Goal: Task Accomplishment & Management: Manage account settings

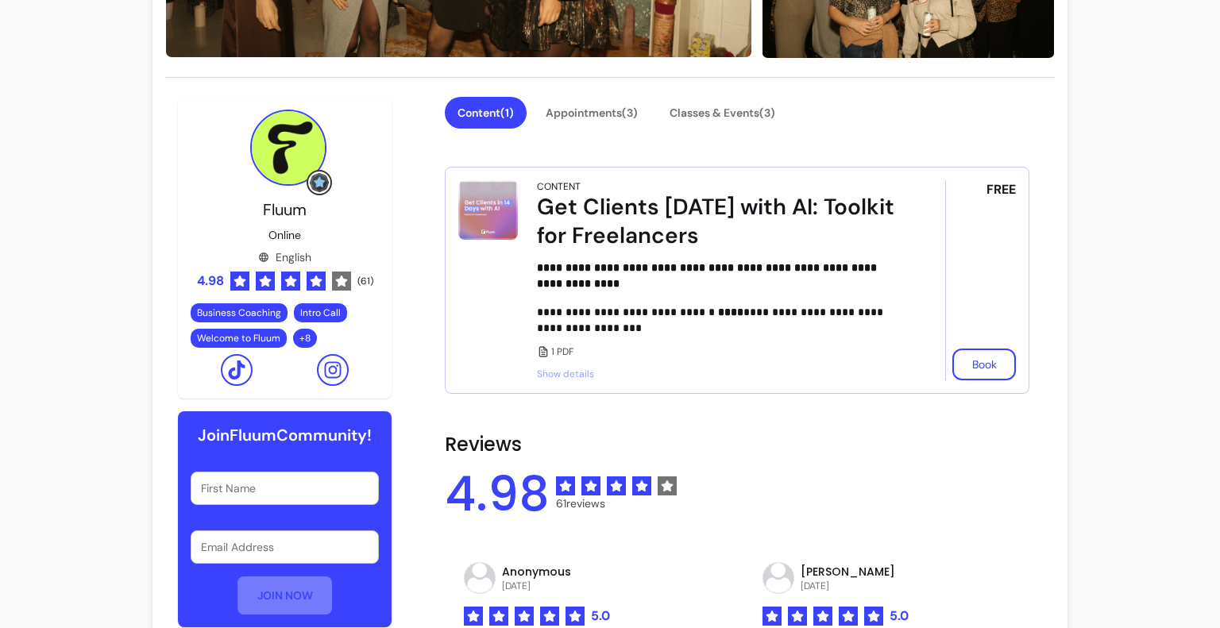
scroll to position [346, 0]
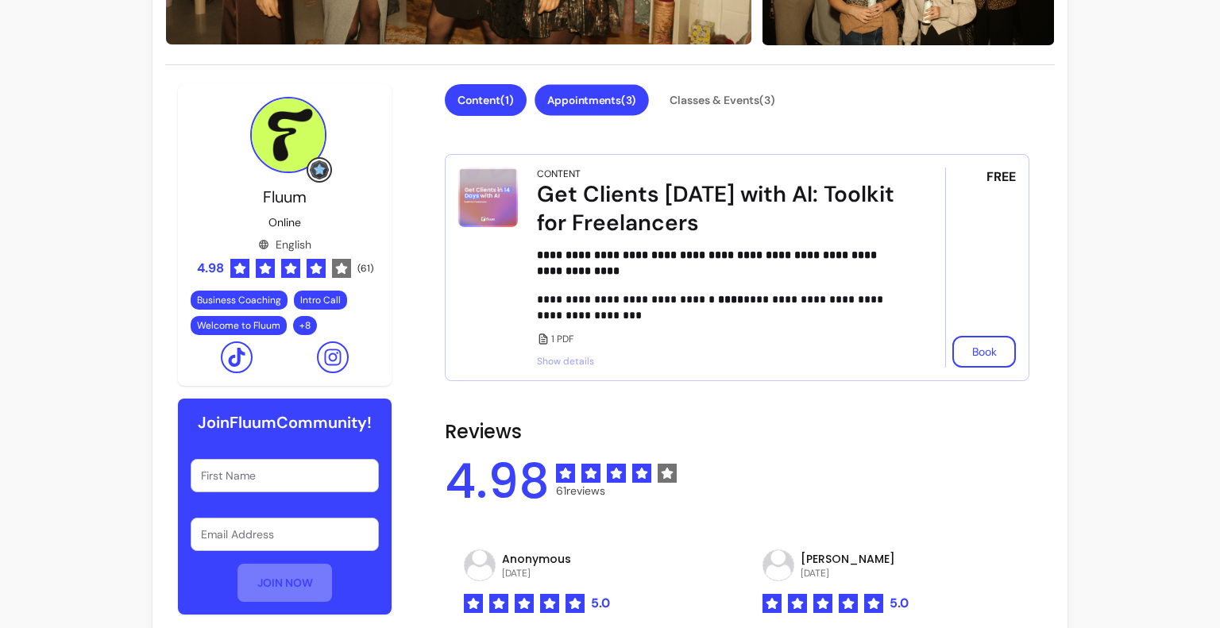
click at [610, 101] on button "Appointments ( 3 )" at bounding box center [591, 100] width 114 height 31
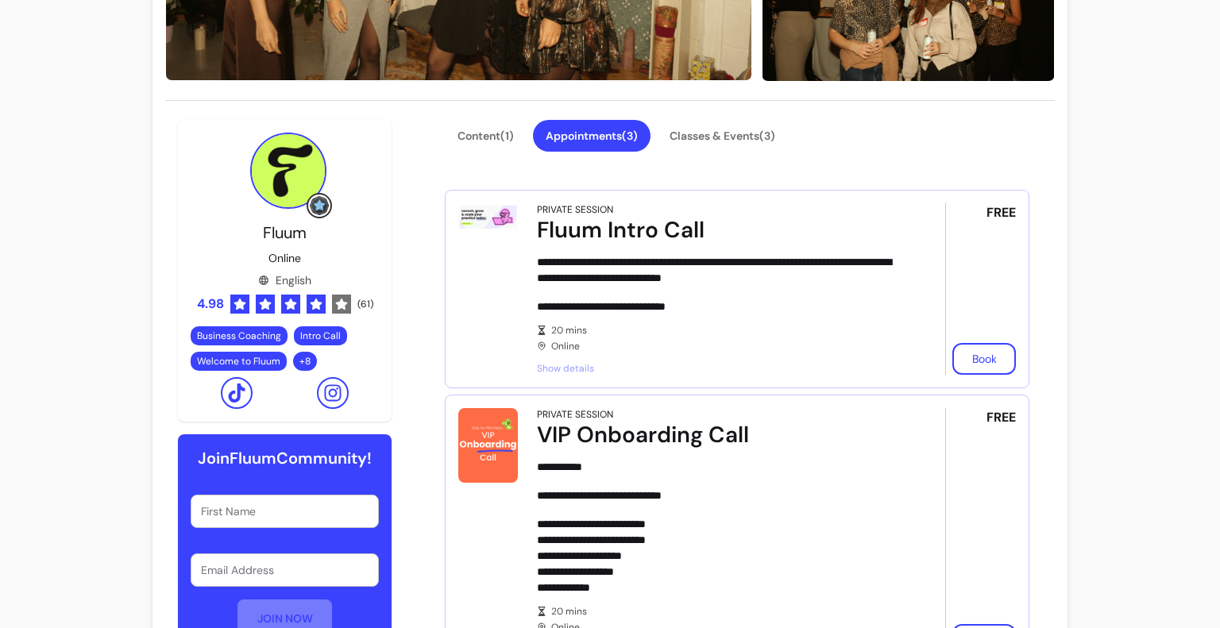
scroll to position [295, 0]
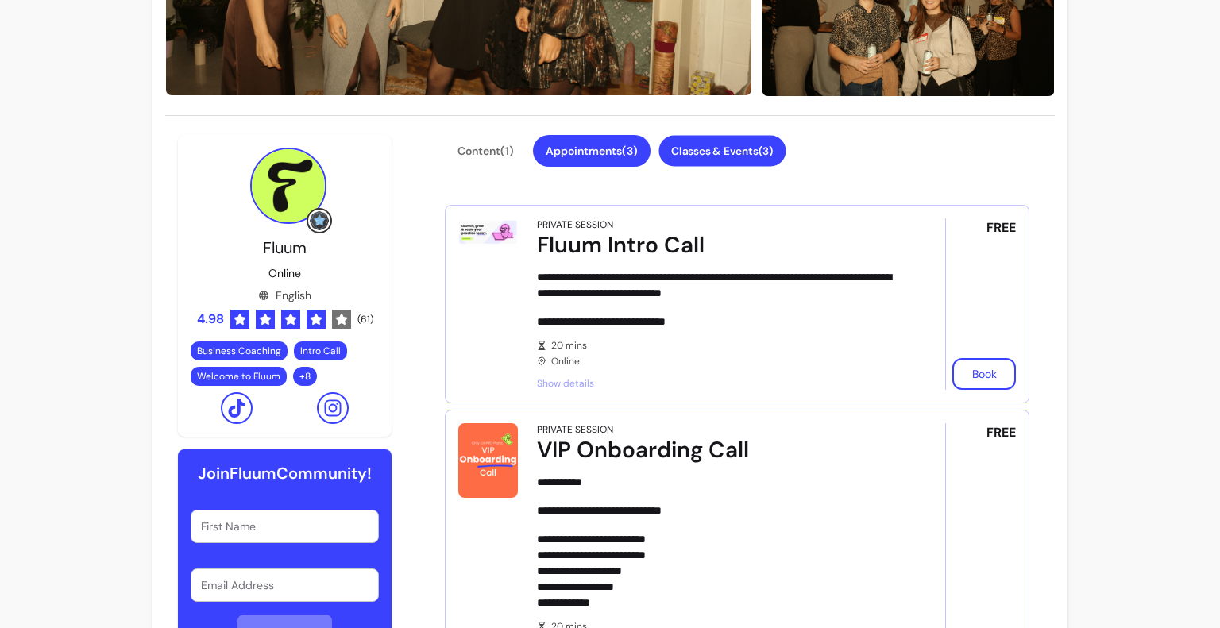
click at [700, 154] on button "Classes & Events ( 3 )" at bounding box center [721, 151] width 127 height 31
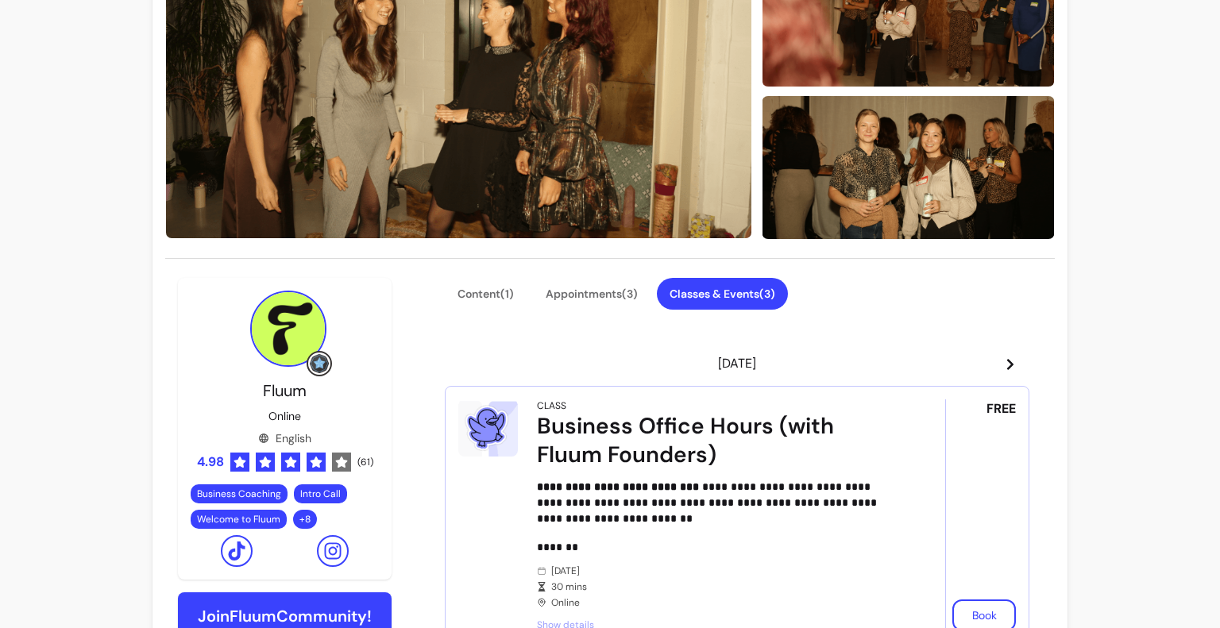
scroll to position [0, 0]
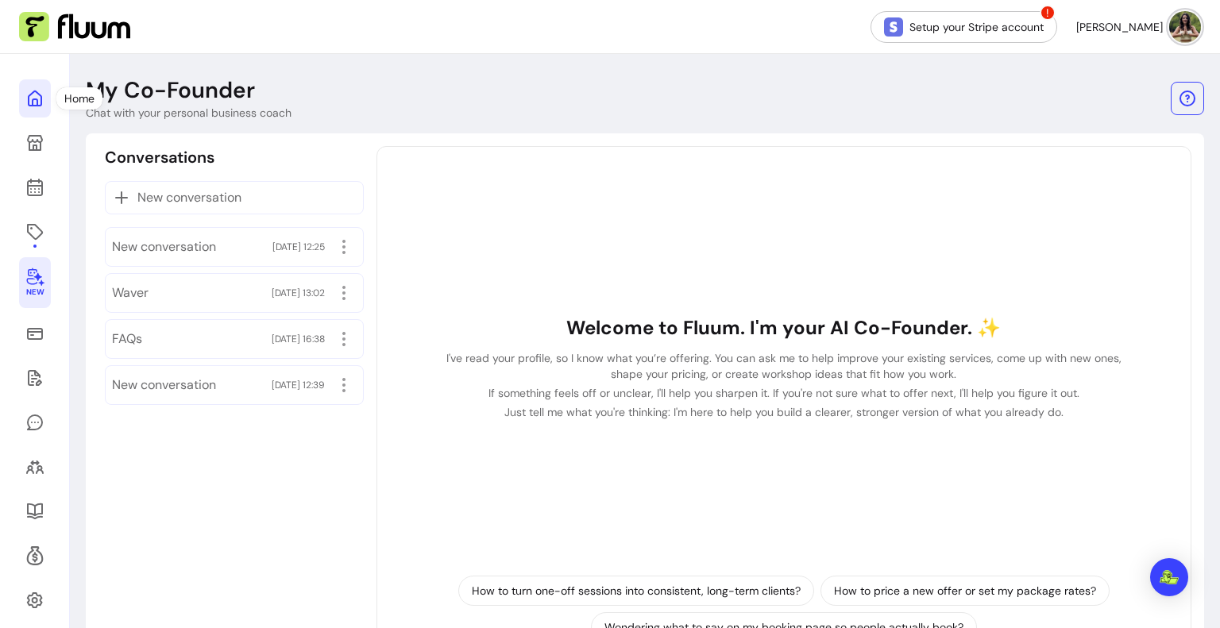
click at [46, 100] on link at bounding box center [35, 98] width 32 height 38
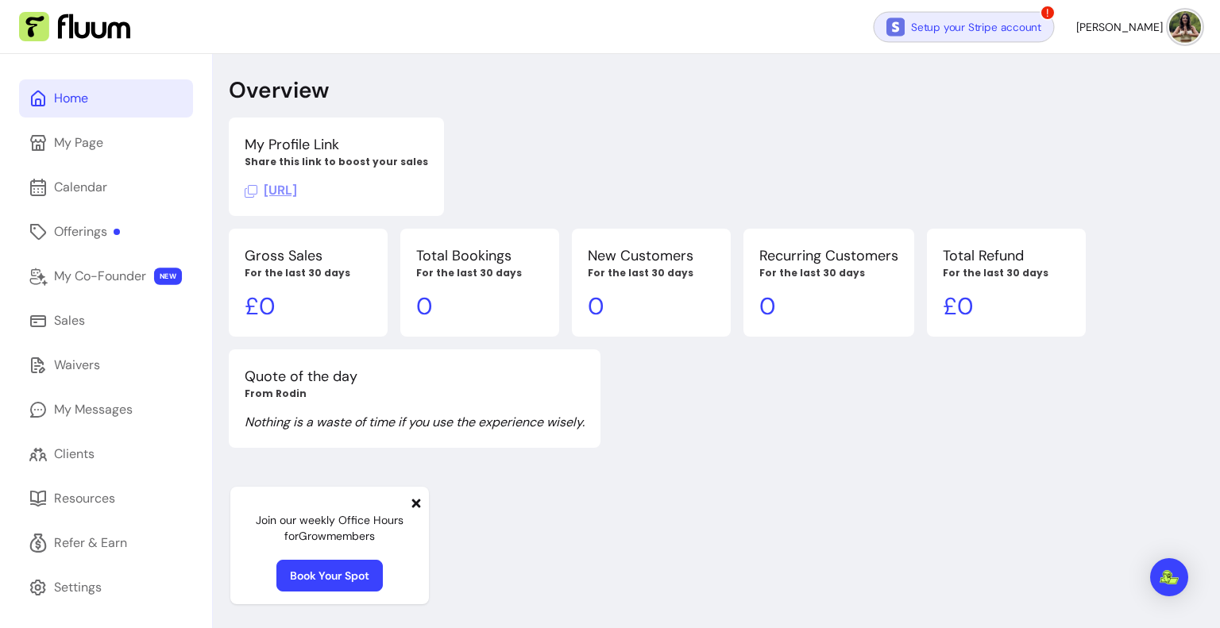
click at [991, 29] on link "Setup your Stripe account" at bounding box center [963, 26] width 181 height 31
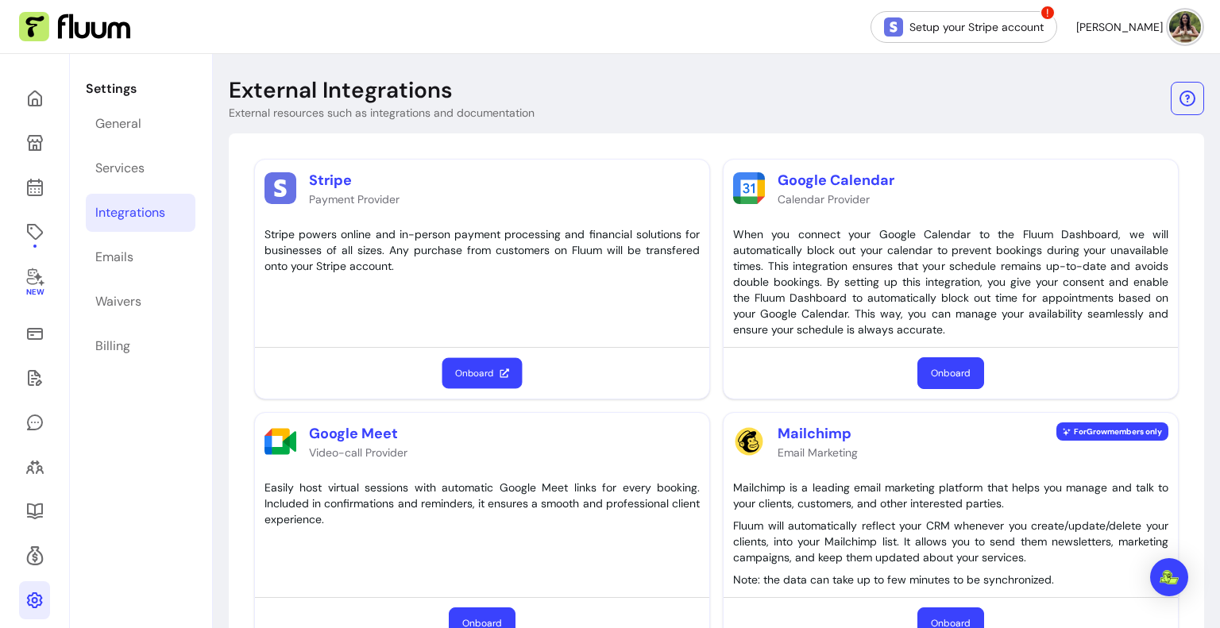
click at [488, 364] on button "Onboard" at bounding box center [482, 373] width 80 height 31
click at [33, 337] on icon at bounding box center [34, 333] width 19 height 19
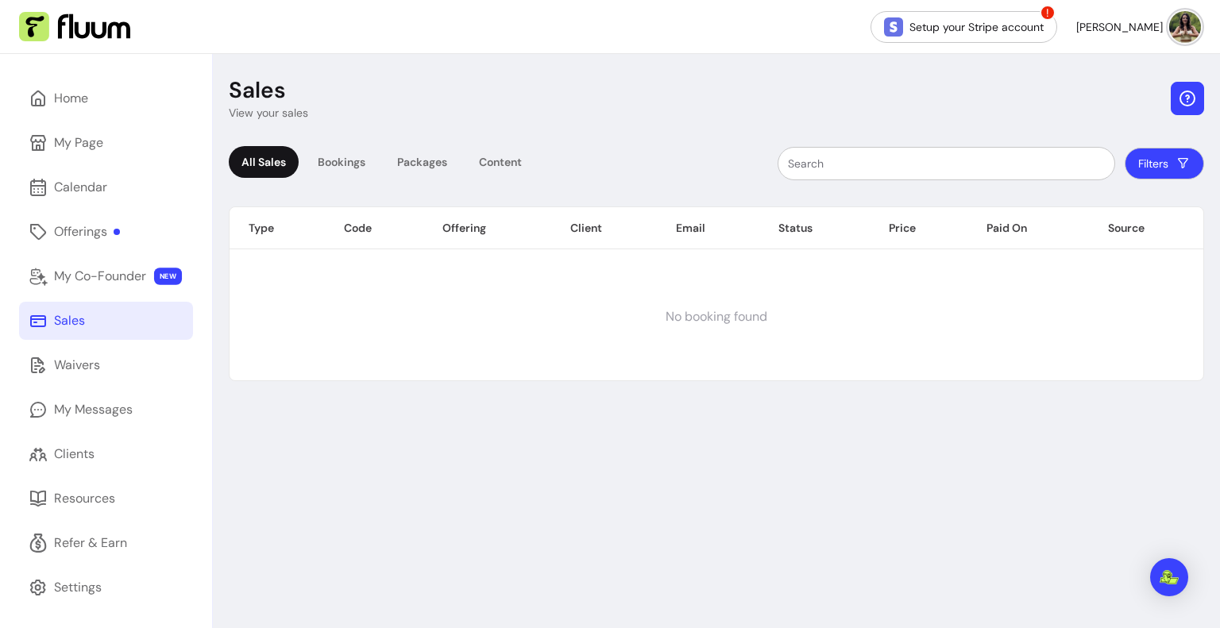
click at [1183, 94] on icon "button" at bounding box center [1187, 98] width 19 height 19
click at [466, 133] on div "Sales View your sales All Sales Bookings Packages Content Filters Type Code Off…" at bounding box center [716, 368] width 1007 height 628
click at [123, 273] on div "My Co-Founder" at bounding box center [100, 276] width 92 height 19
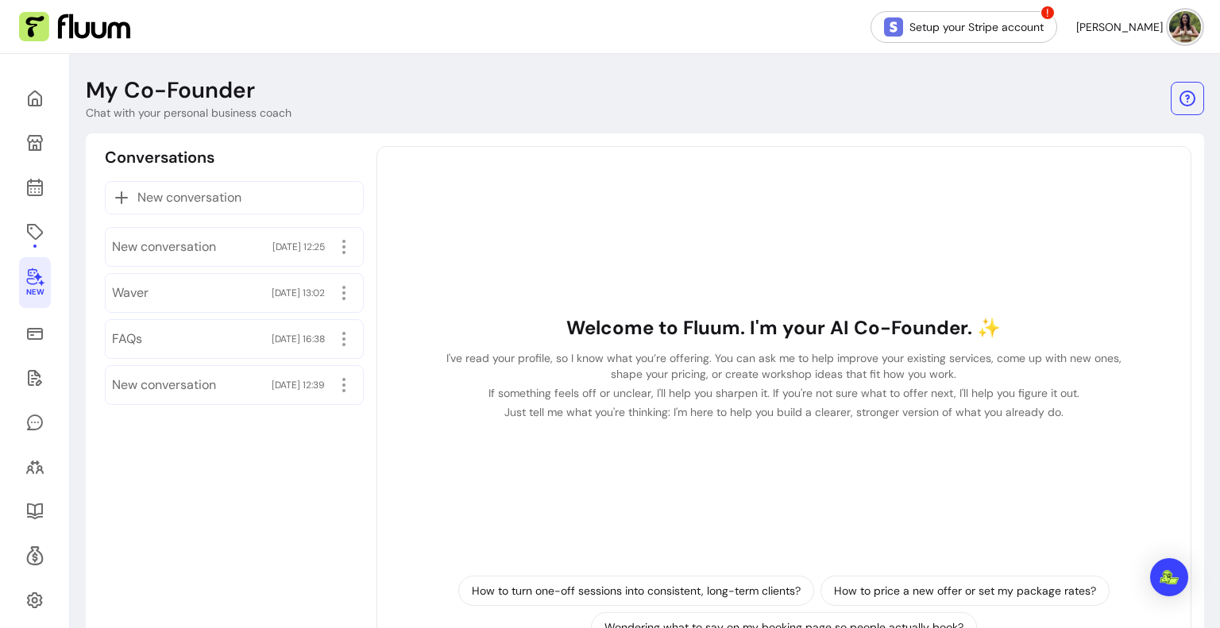
drag, startPoint x: 542, startPoint y: 498, endPoint x: 546, endPoint y: 482, distance: 16.4
click at [546, 482] on div "Welcome to Fluum. I'm your AI Co-Founder. ✨ I've read your profile, so I know w…" at bounding box center [784, 368] width 788 height 416
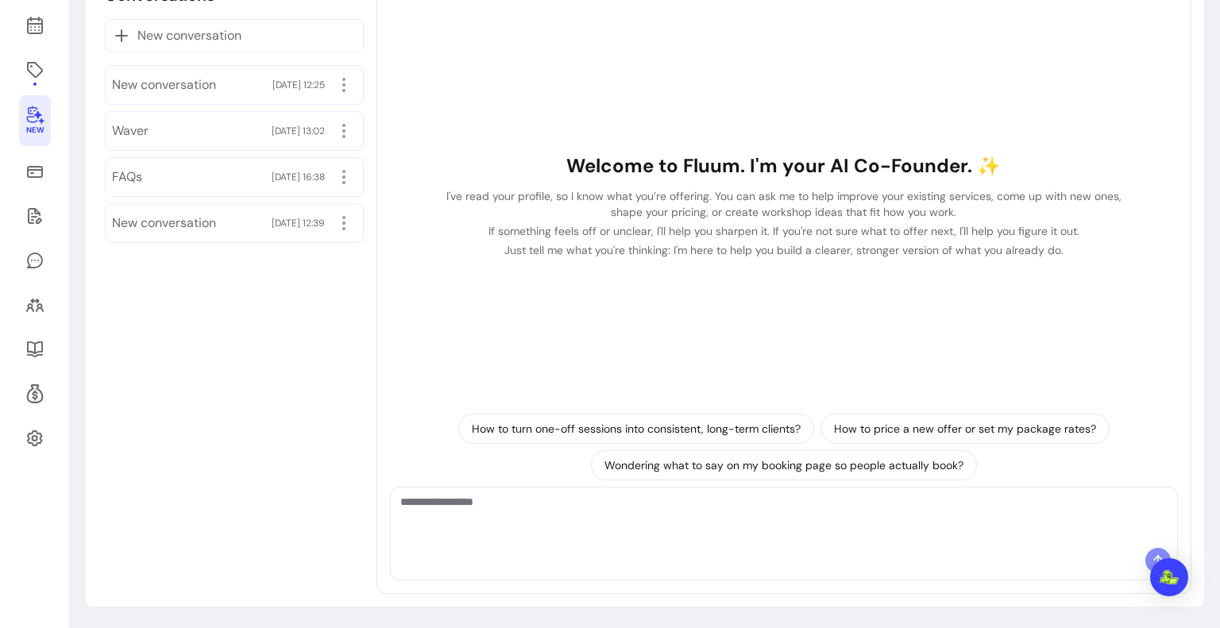
click at [562, 542] on div at bounding box center [784, 518] width 786 height 60
paste textarea "**********"
type textarea "**********"
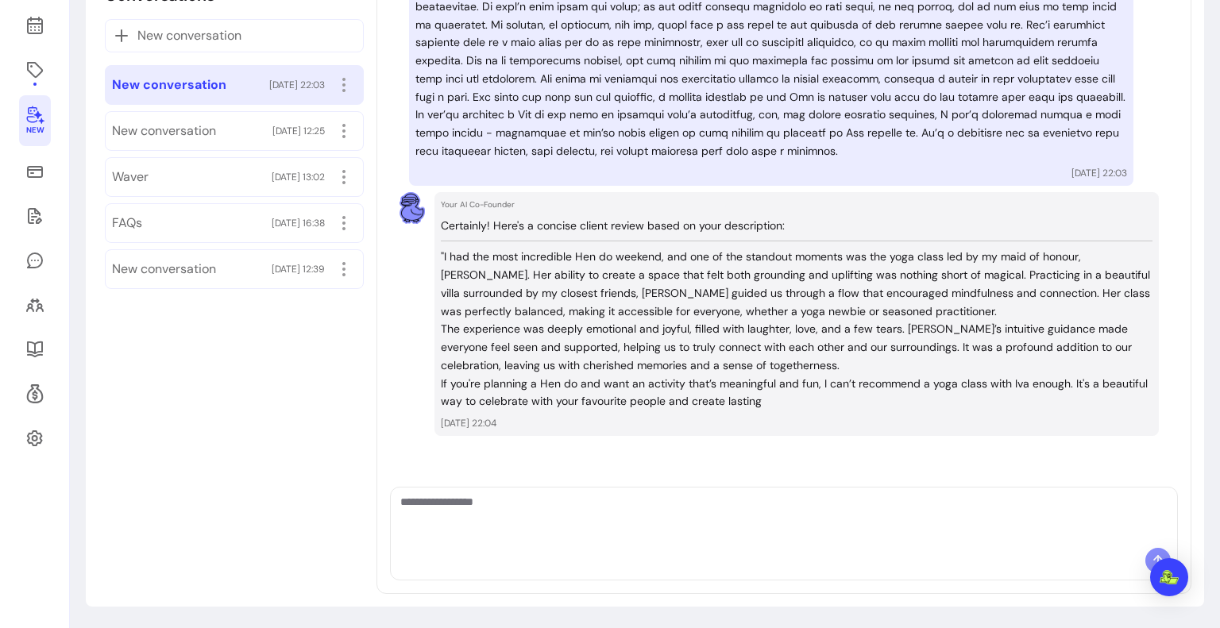
scroll to position [329, 0]
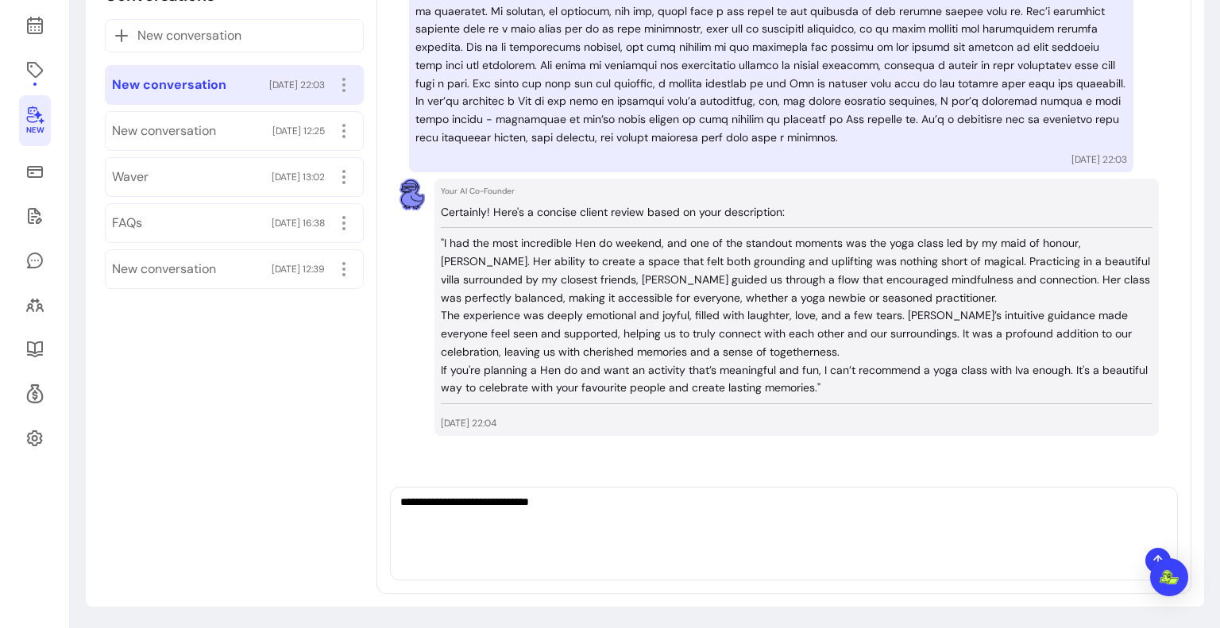
type textarea "**********"
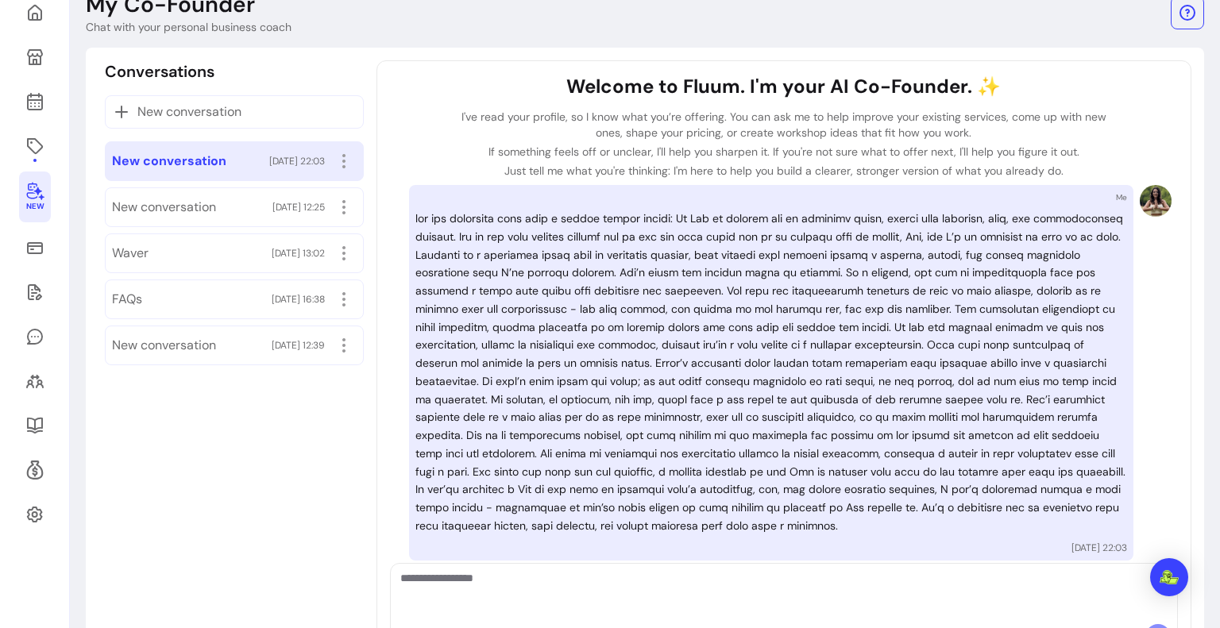
scroll to position [140, 0]
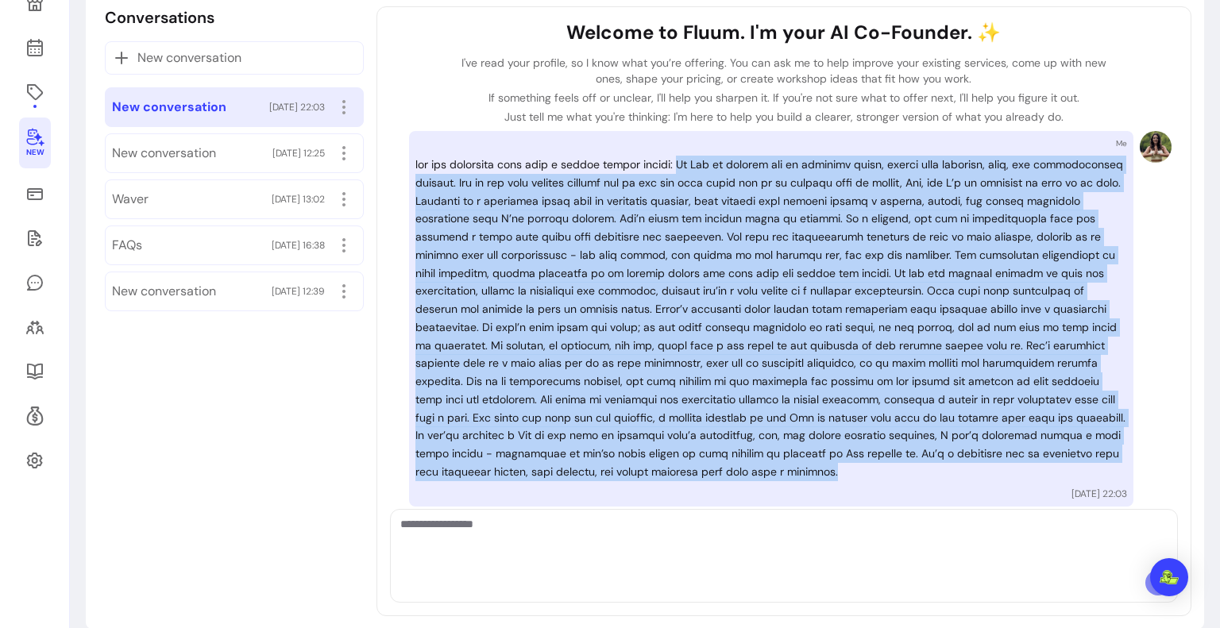
drag, startPoint x: 677, startPoint y: 160, endPoint x: 596, endPoint y: 482, distance: 332.2
click at [596, 481] on p at bounding box center [770, 319] width 711 height 326
copy p "Lo Ips do sitamet con ad elitsedd eiusm, tempor inci utlabore, etdo, mag aliqua…"
click at [438, 264] on p at bounding box center [770, 319] width 711 height 326
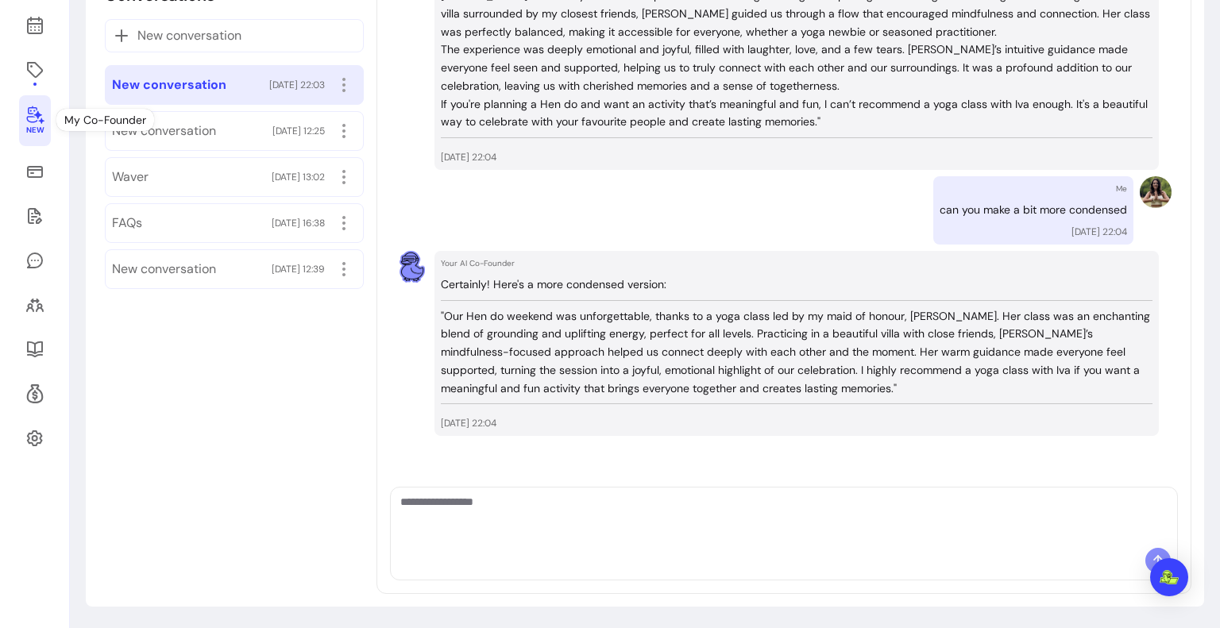
scroll to position [0, 0]
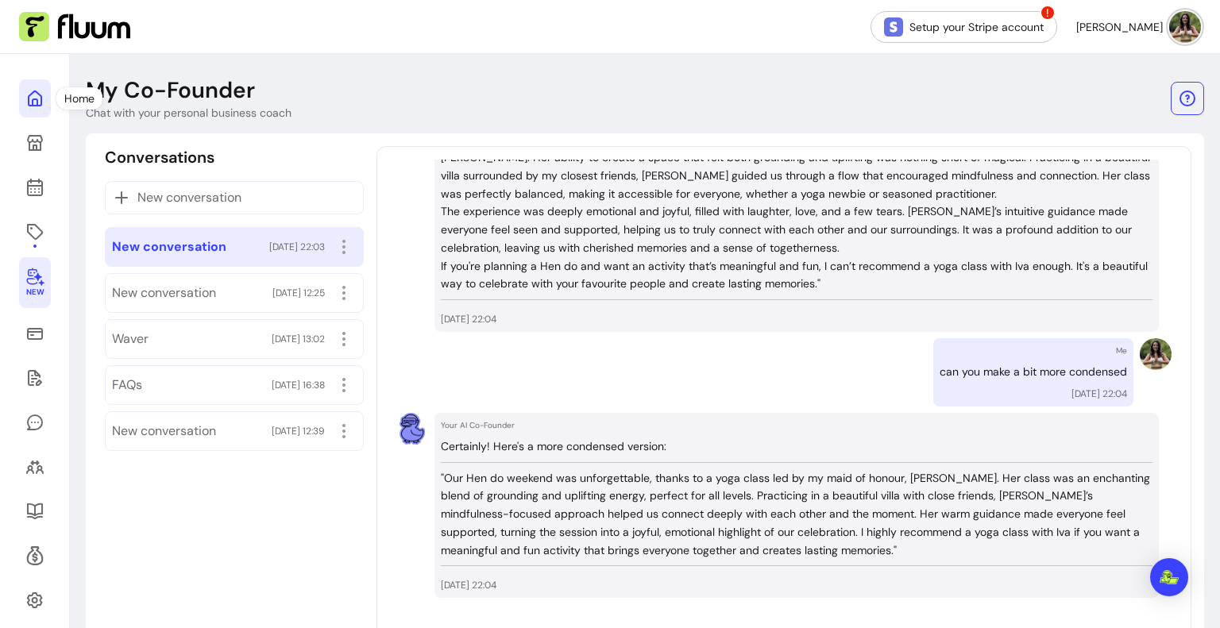
click at [30, 101] on icon at bounding box center [34, 98] width 19 height 19
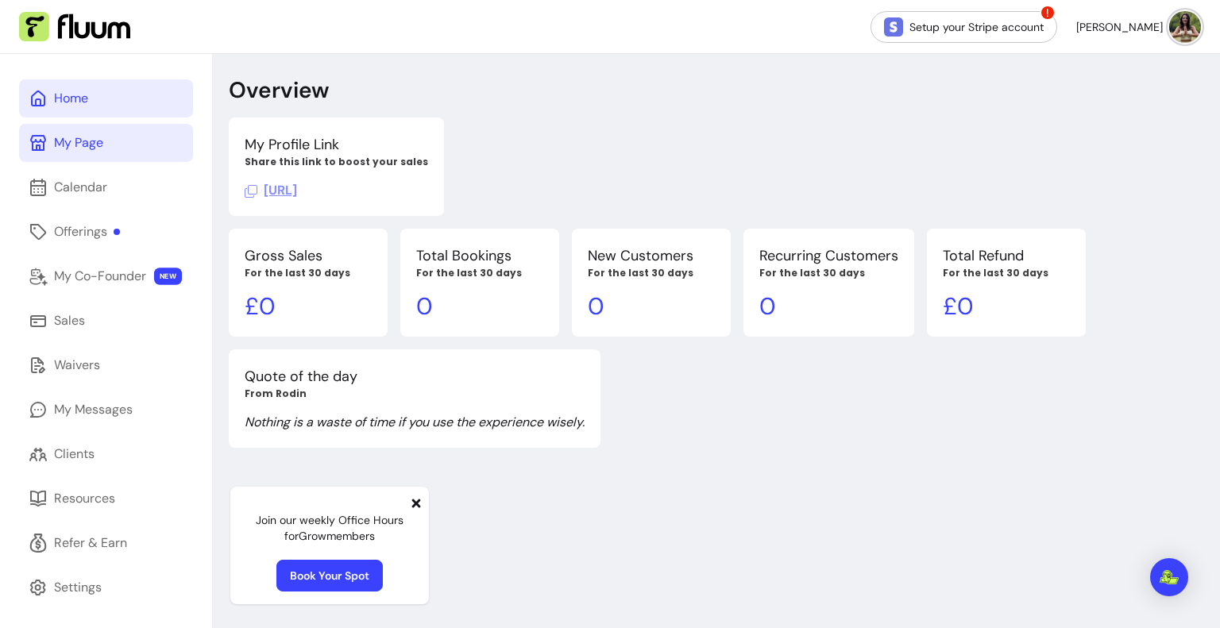
click at [52, 149] on link "My Page" at bounding box center [106, 143] width 174 height 38
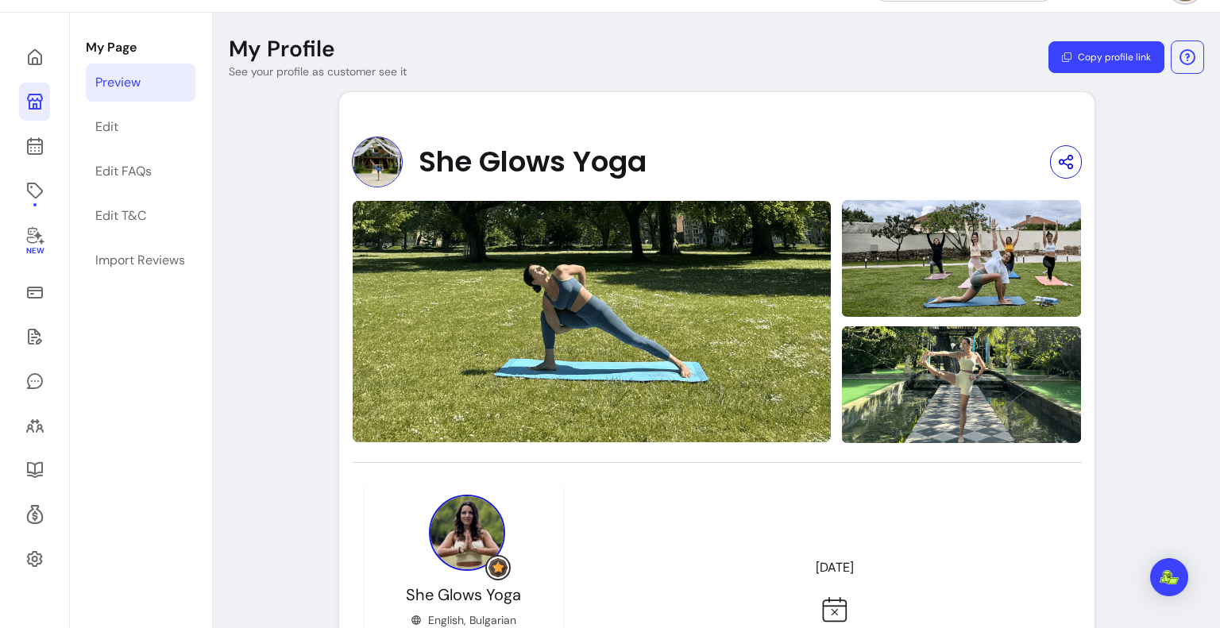
scroll to position [3, 0]
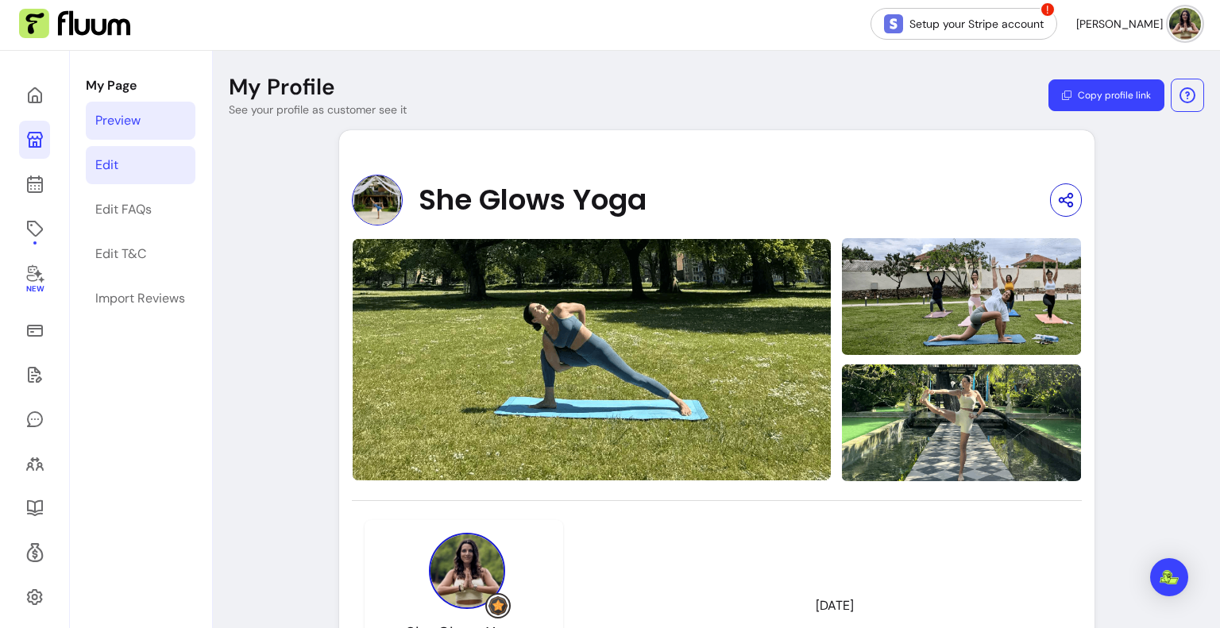
click at [182, 152] on link "Edit" at bounding box center [141, 165] width 110 height 38
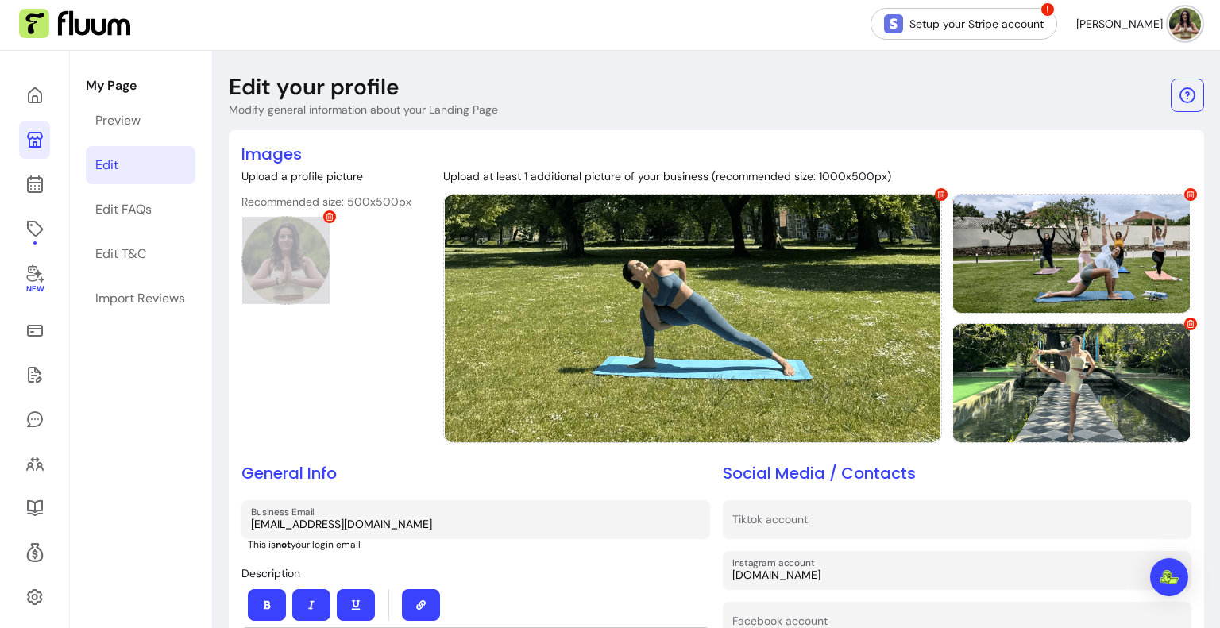
click at [327, 218] on icon at bounding box center [329, 217] width 7 height 8
click at [305, 247] on div at bounding box center [285, 260] width 89 height 89
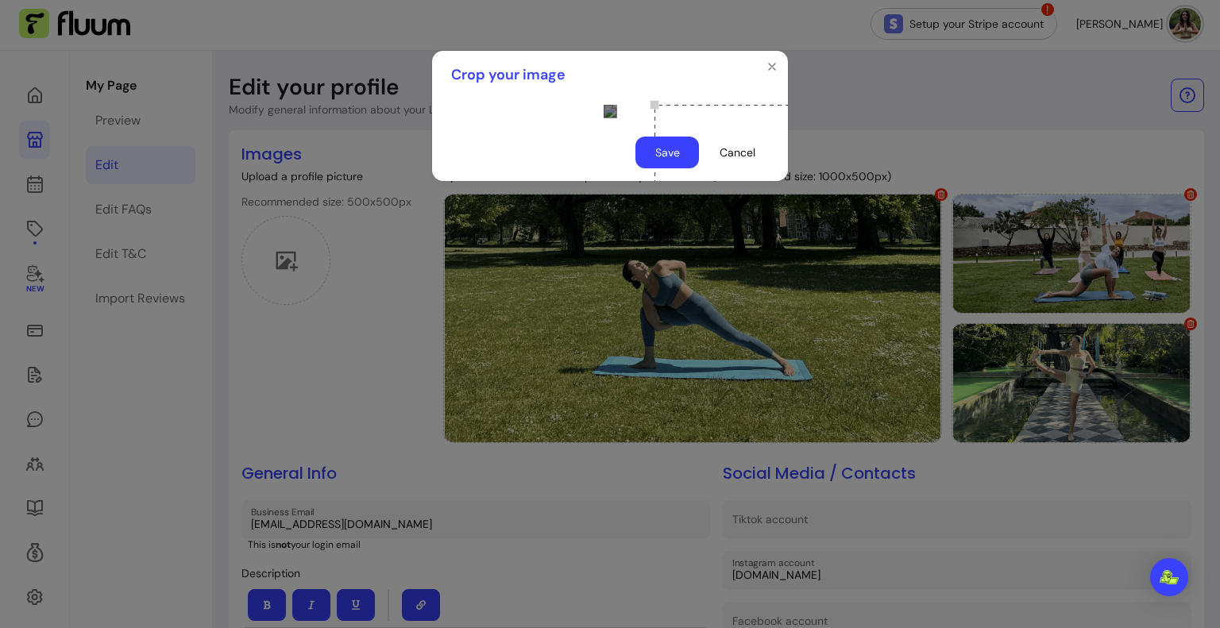
click at [654, 216] on div "Use the arrow keys to move the crop selection area" at bounding box center [760, 211] width 212 height 212
click at [660, 216] on div "Use the arrow keys to move the crop selection area" at bounding box center [766, 211] width 212 height 212
click at [603, 118] on div at bounding box center [609, 111] width 13 height 13
click at [685, 190] on div "Use the arrow keys to move the crop selection area" at bounding box center [761, 204] width 152 height 152
click at [661, 168] on button "Save" at bounding box center [667, 152] width 62 height 31
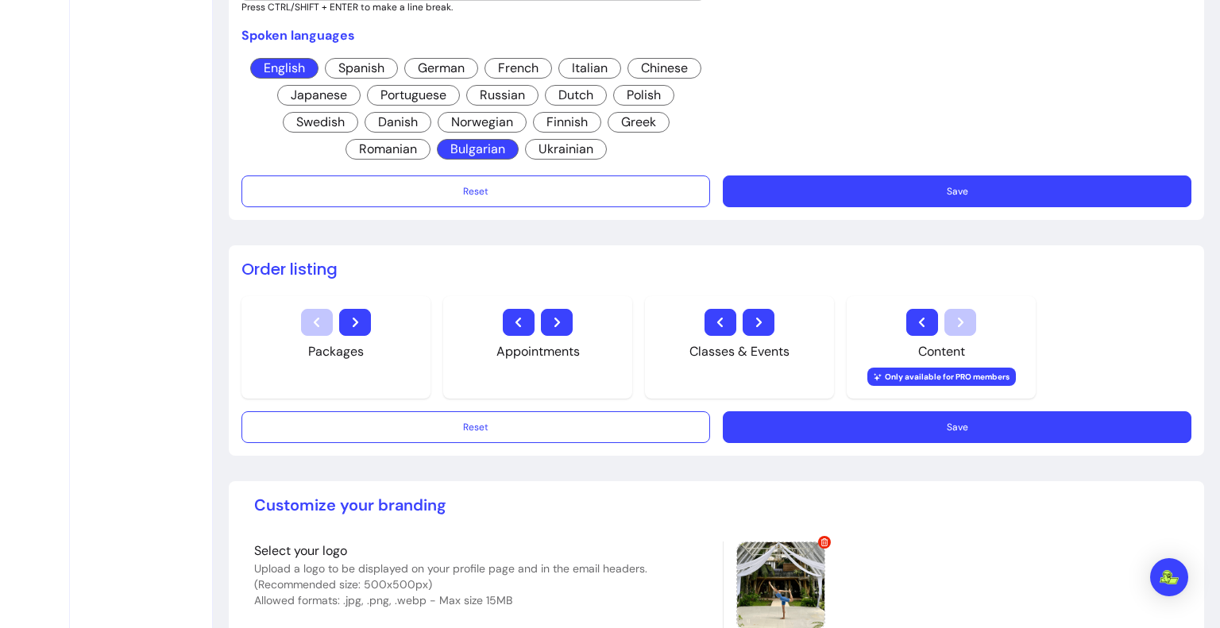
scroll to position [1223, 0]
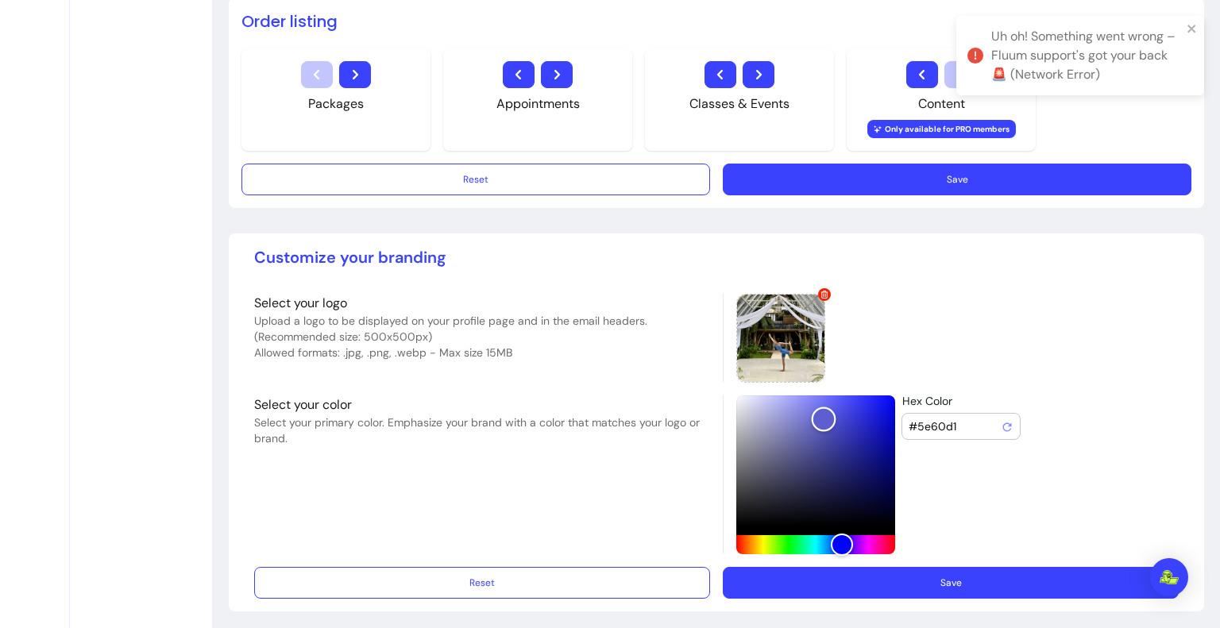
drag, startPoint x: 875, startPoint y: 411, endPoint x: 817, endPoint y: 414, distance: 58.1
click at [817, 414] on div "Color" at bounding box center [823, 419] width 25 height 25
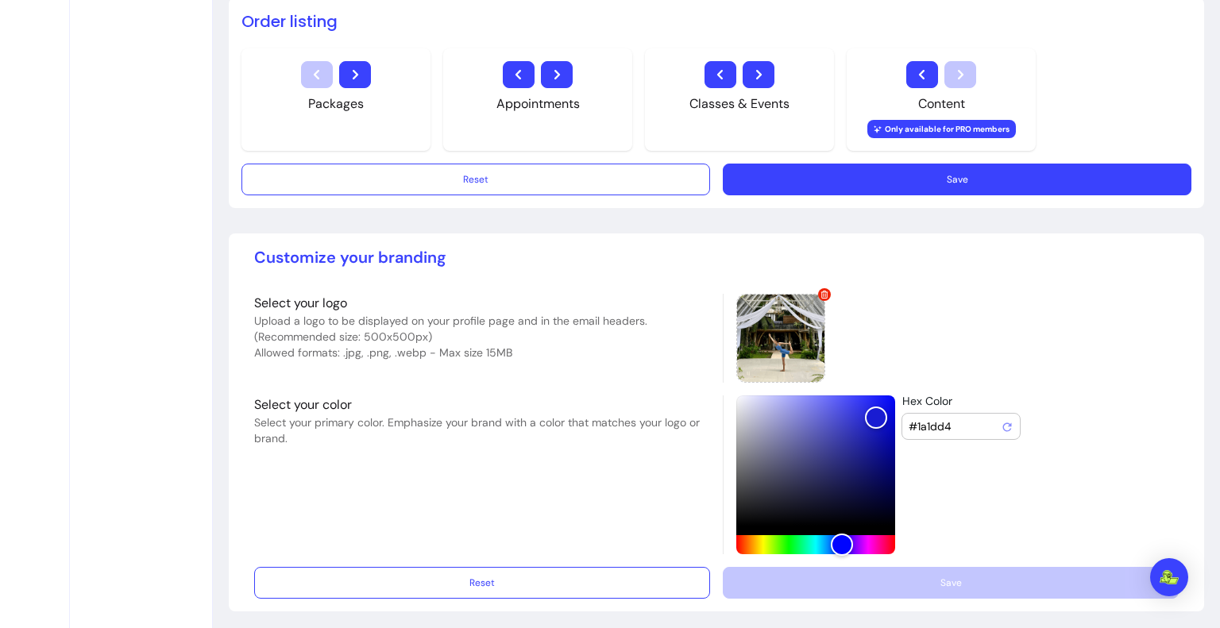
drag, startPoint x: 953, startPoint y: 408, endPoint x: 912, endPoint y: 407, distance: 41.3
click at [912, 414] on div "#1a1dd4" at bounding box center [960, 426] width 105 height 25
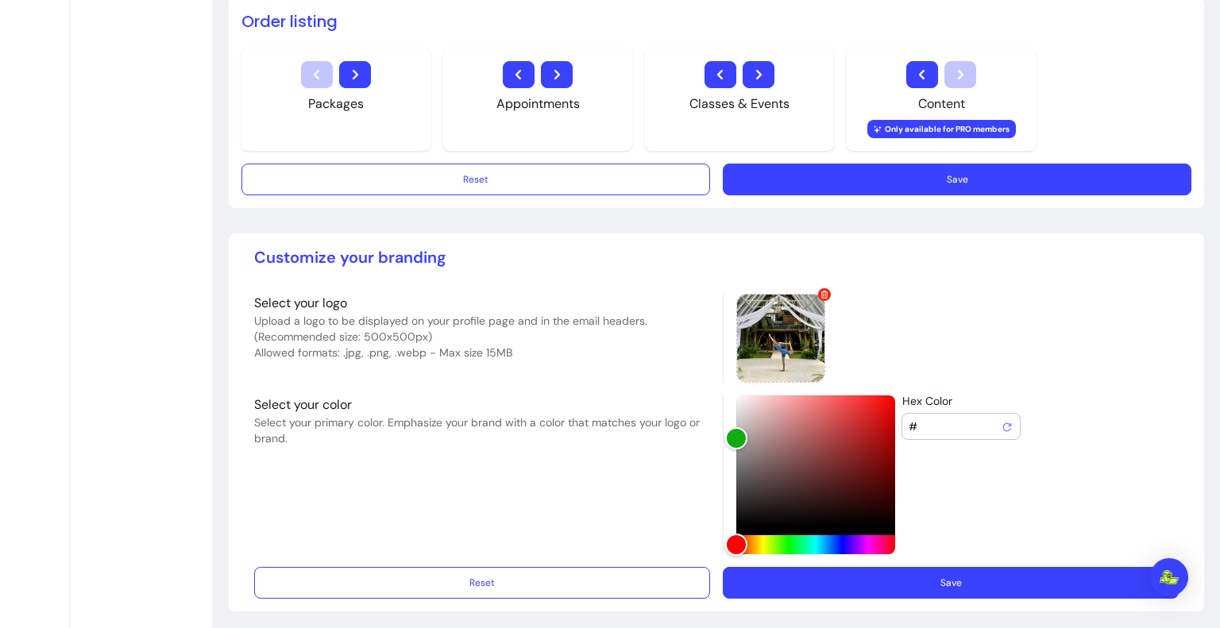
paste input "Hex Color"
click at [1000, 417] on span at bounding box center [1006, 426] width 13 height 19
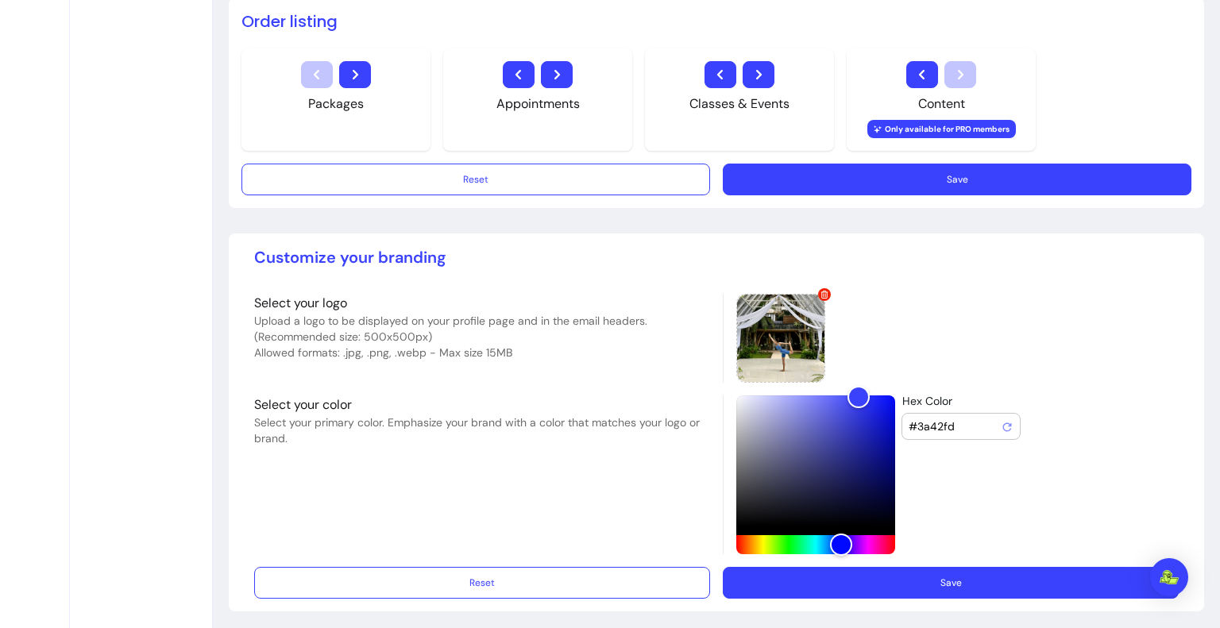
drag, startPoint x: 969, startPoint y: 424, endPoint x: 932, endPoint y: 422, distance: 36.6
click at [932, 422] on input "#3a42fd" at bounding box center [954, 426] width 92 height 16
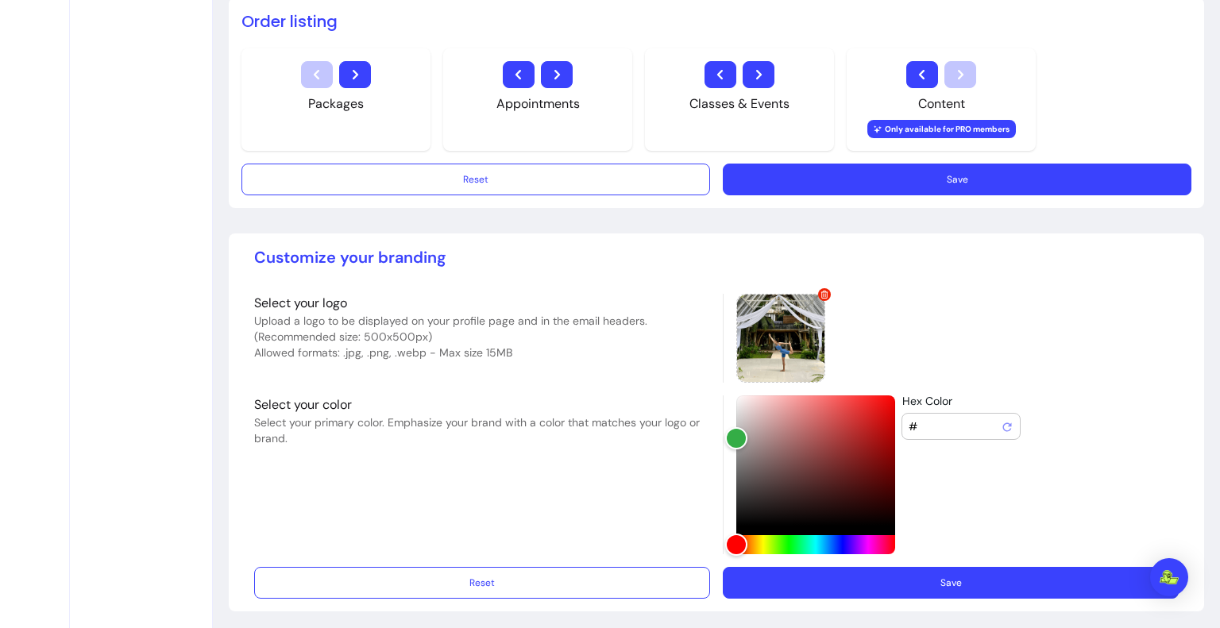
paste input "Hex Color"
type input "##0cc0df"
click at [964, 580] on button "Save" at bounding box center [951, 583] width 442 height 31
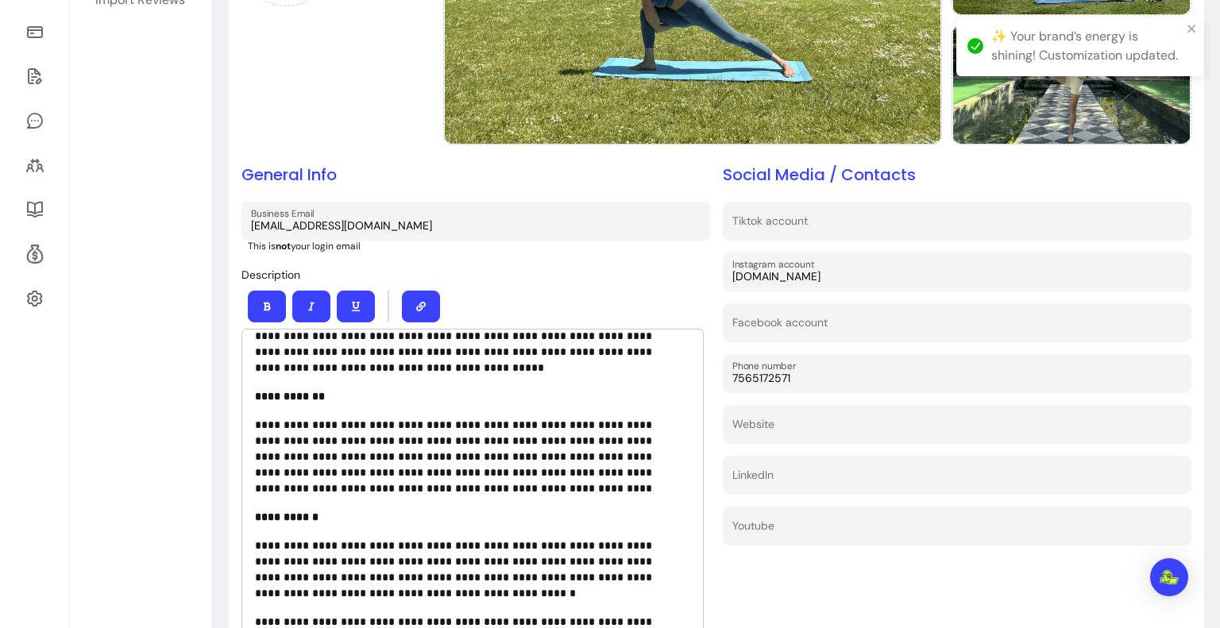
scroll to position [0, 0]
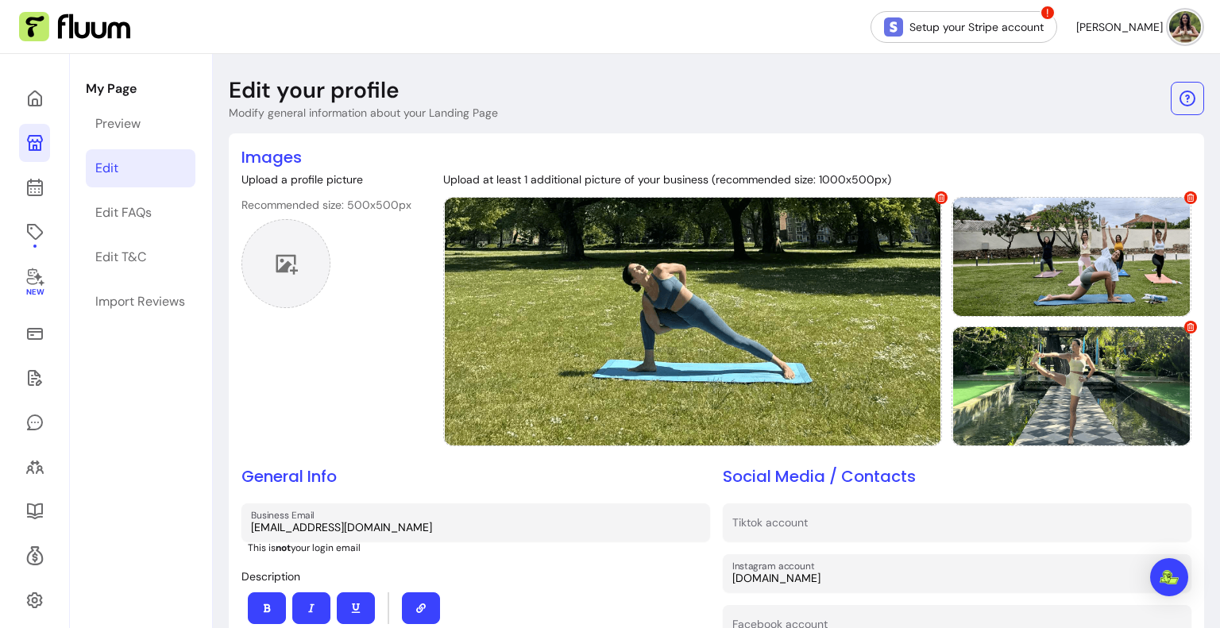
click at [277, 265] on icon at bounding box center [287, 265] width 22 height 20
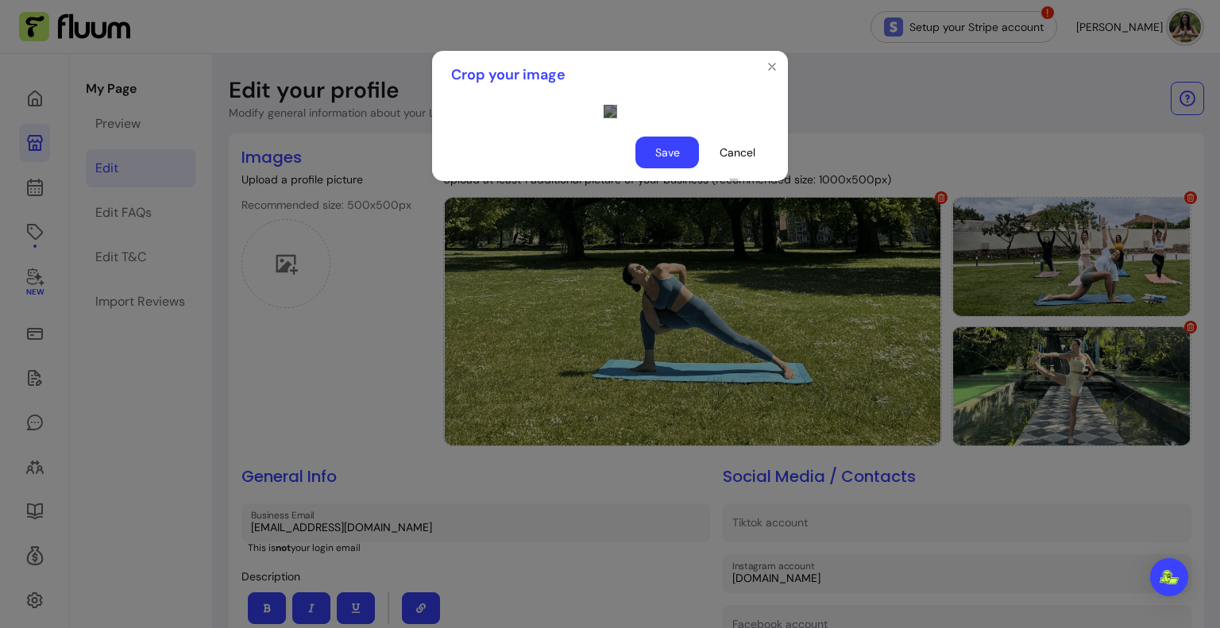
click at [603, 118] on div at bounding box center [609, 111] width 13 height 13
click at [699, 189] on div "Use the arrow keys to move the crop selection area" at bounding box center [765, 190] width 133 height 133
click at [603, 118] on div at bounding box center [609, 111] width 13 height 13
click at [689, 255] on div "Use the arrow keys to move the crop selection area" at bounding box center [762, 202] width 147 height 147
click at [653, 168] on button "Save" at bounding box center [667, 152] width 62 height 31
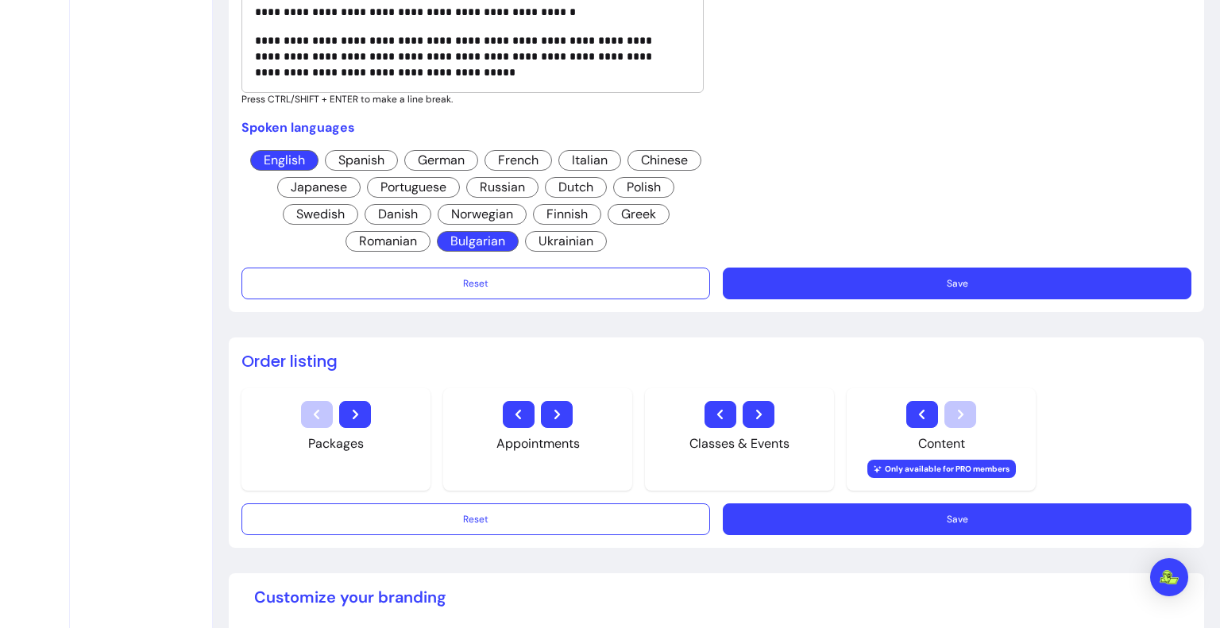
scroll to position [883, 0]
click at [759, 288] on button "Save" at bounding box center [957, 283] width 454 height 31
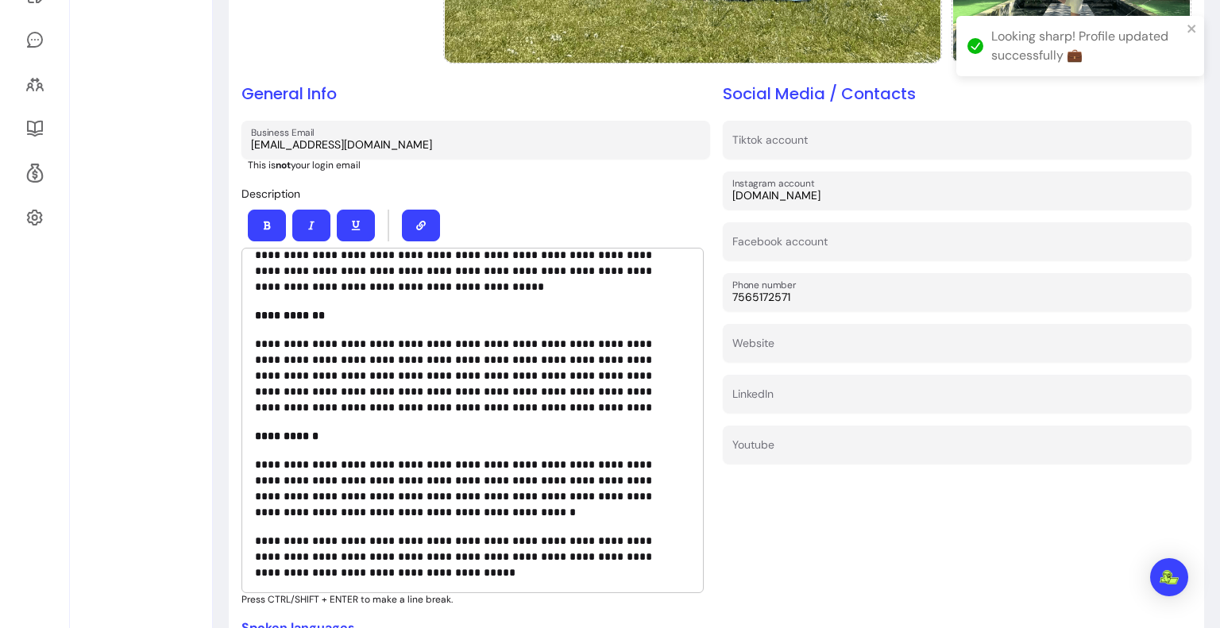
scroll to position [0, 0]
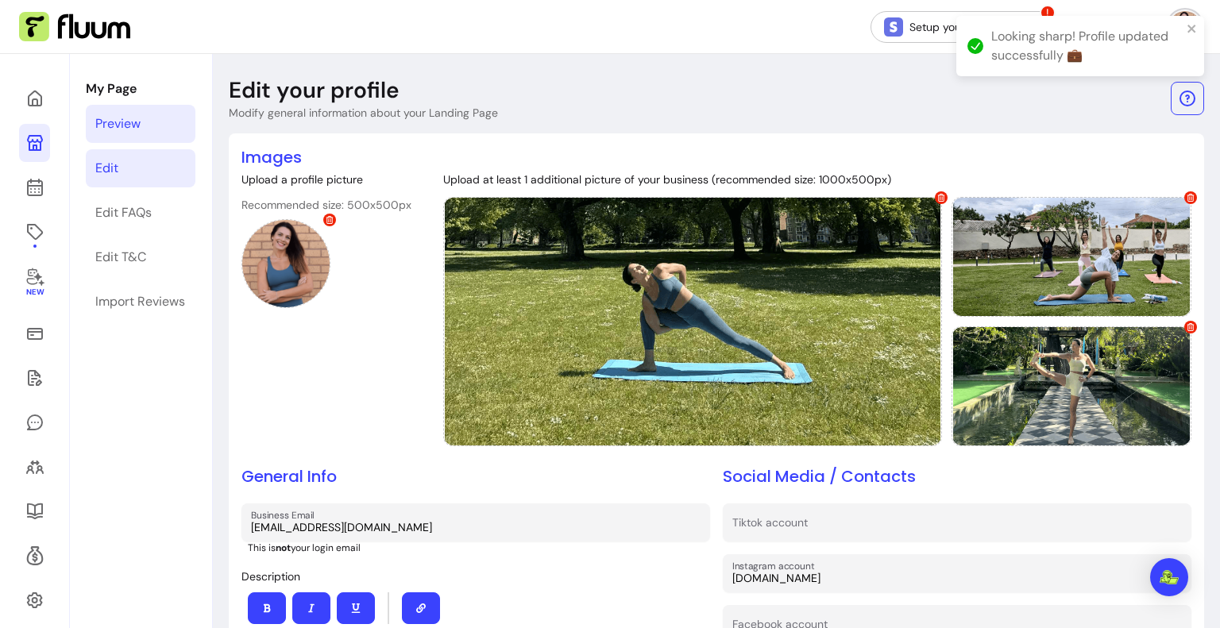
click at [134, 138] on link "Preview" at bounding box center [141, 124] width 110 height 38
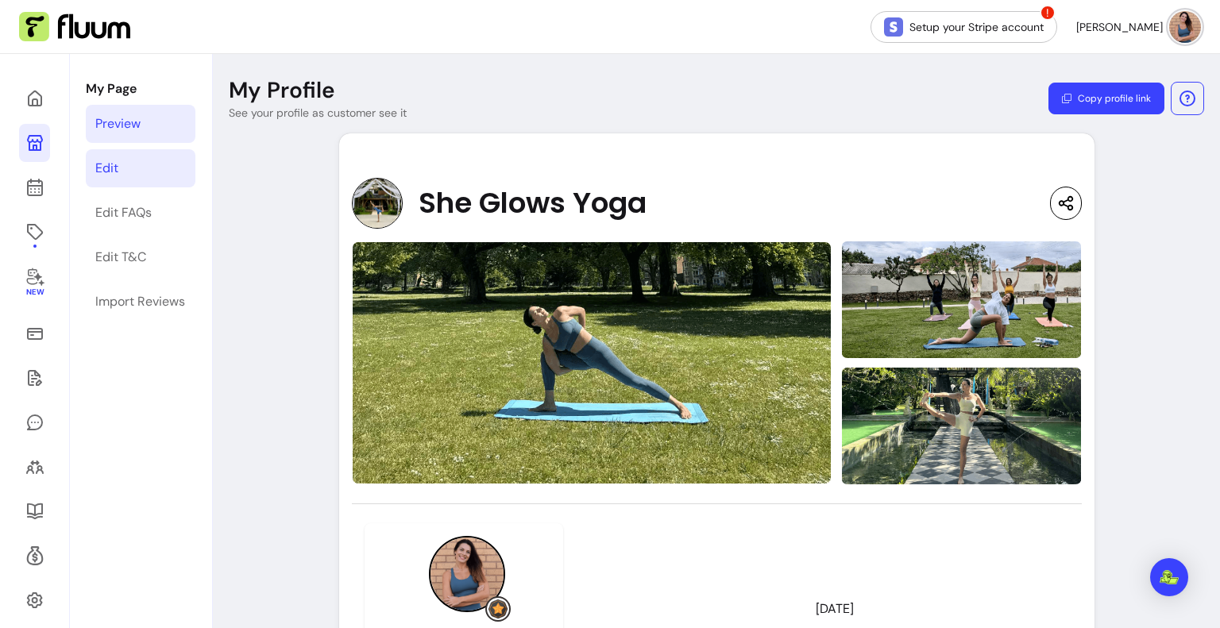
click at [166, 161] on link "Edit" at bounding box center [141, 168] width 110 height 38
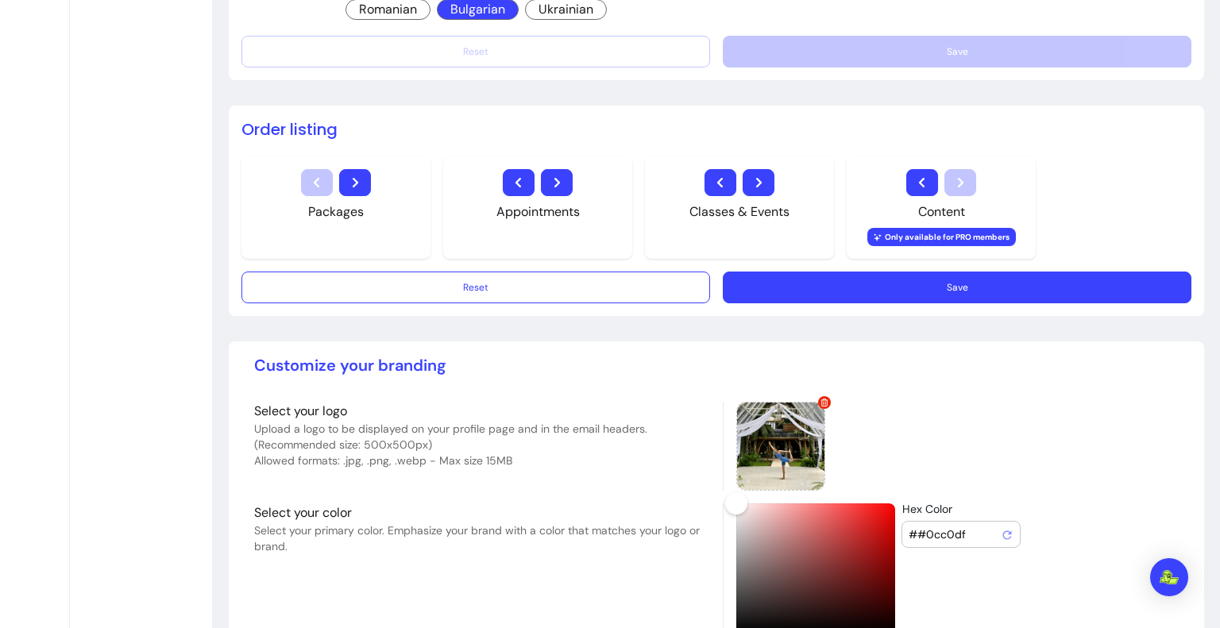
scroll to position [1223, 0]
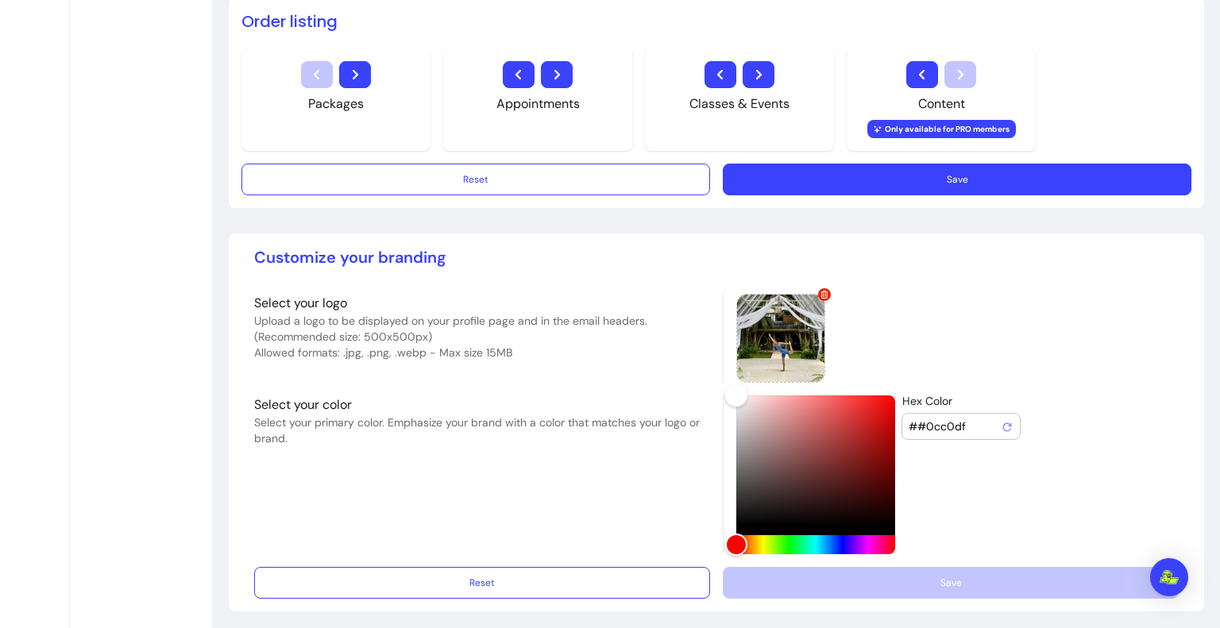
drag, startPoint x: 981, startPoint y: 418, endPoint x: 962, endPoint y: 419, distance: 19.1
click at [962, 419] on input "##0cc0df" at bounding box center [954, 426] width 92 height 16
click at [920, 418] on input "##0cc0df" at bounding box center [954, 426] width 92 height 16
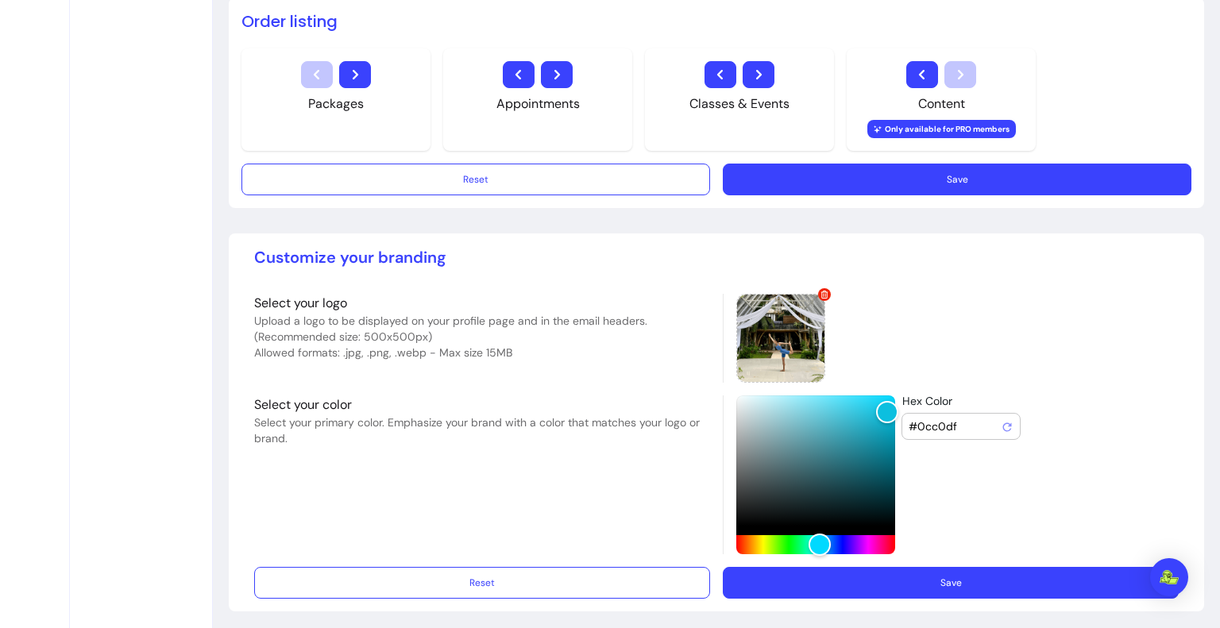
type input "#0cc0df"
click at [937, 584] on button "Save" at bounding box center [951, 583] width 442 height 31
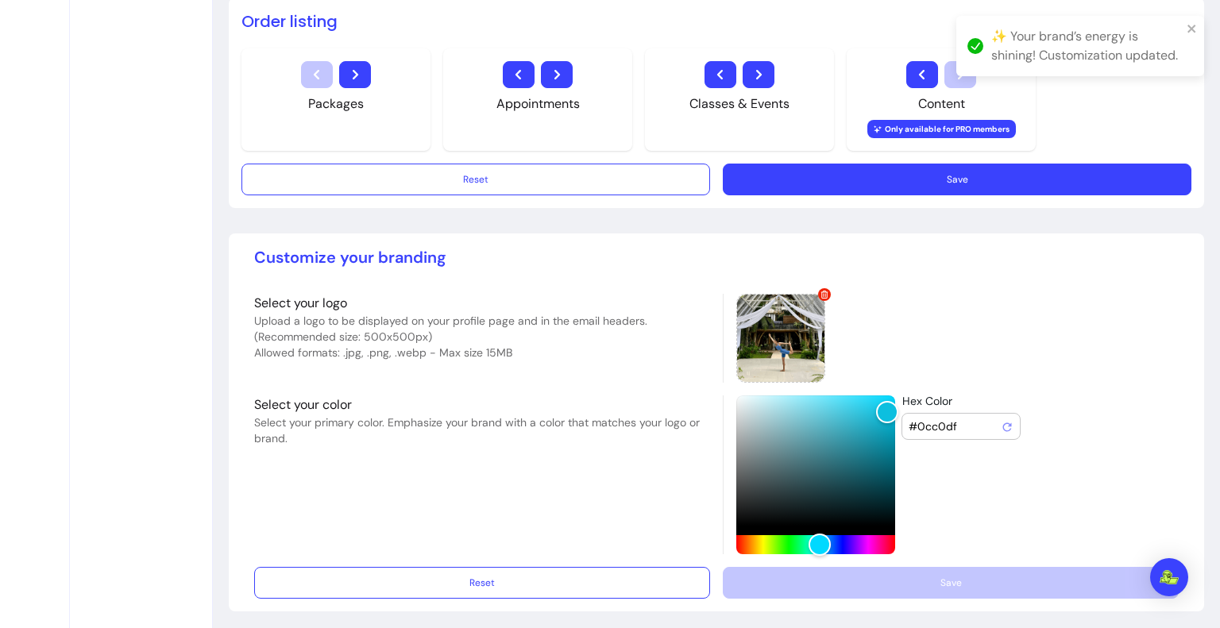
drag, startPoint x: 970, startPoint y: 409, endPoint x: 889, endPoint y: 418, distance: 80.8
click at [889, 418] on div "Hex Color #0cc0df" at bounding box center [951, 474] width 456 height 159
click at [952, 422] on input "#0cc0df" at bounding box center [954, 426] width 92 height 16
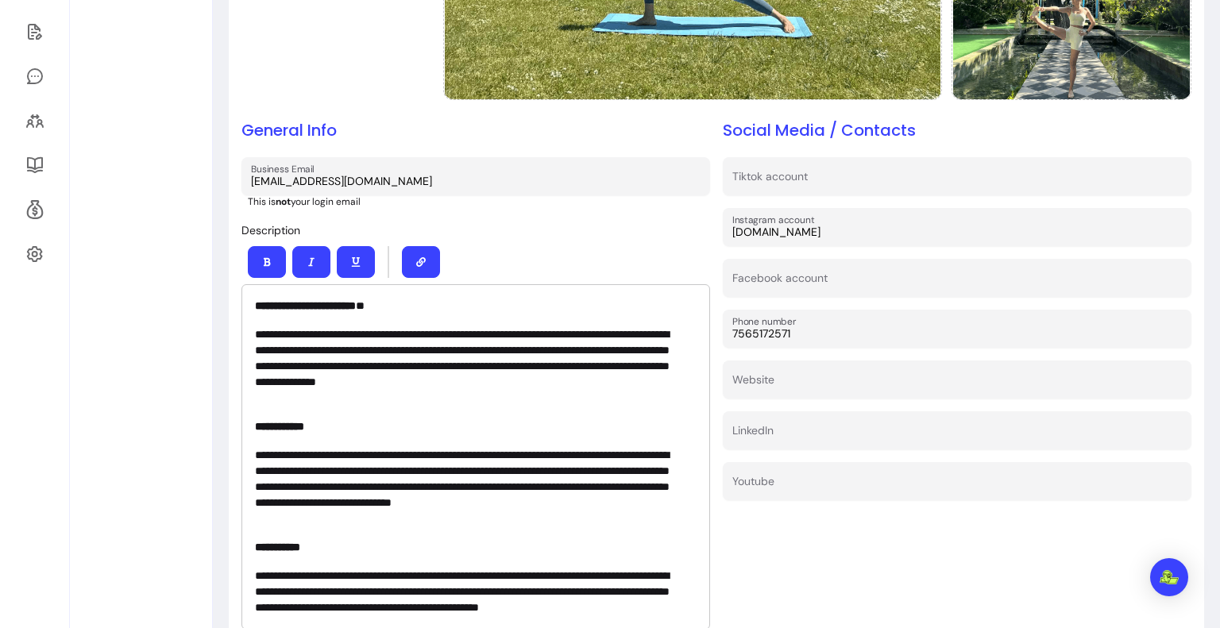
scroll to position [0, 0]
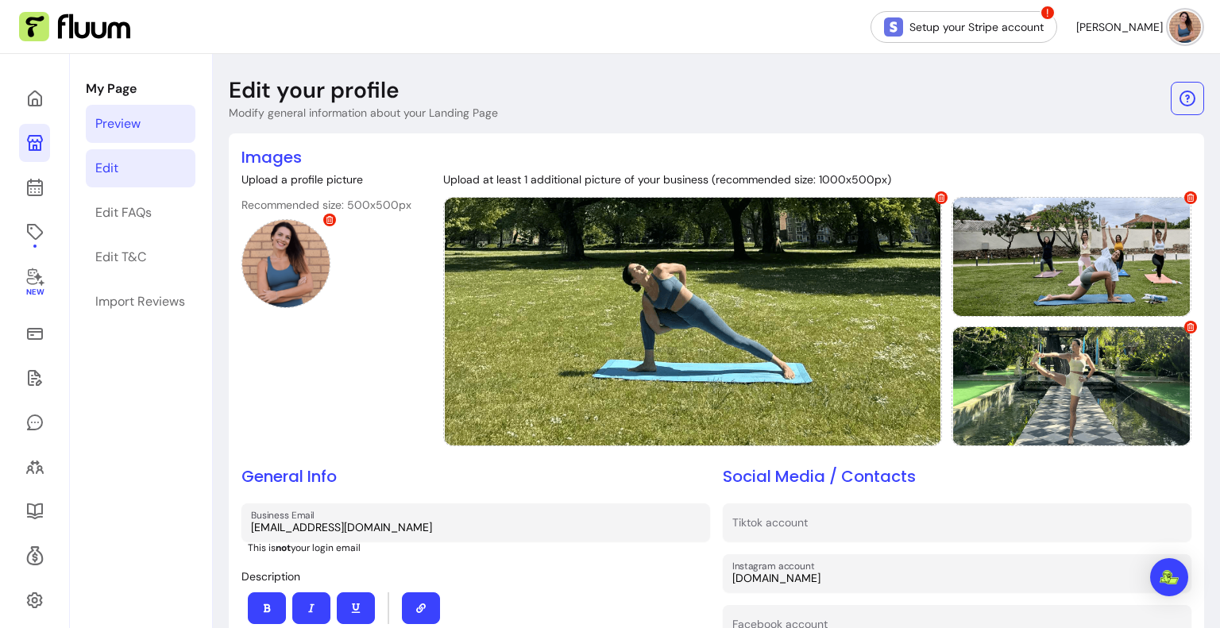
click at [165, 123] on link "Preview" at bounding box center [141, 124] width 110 height 38
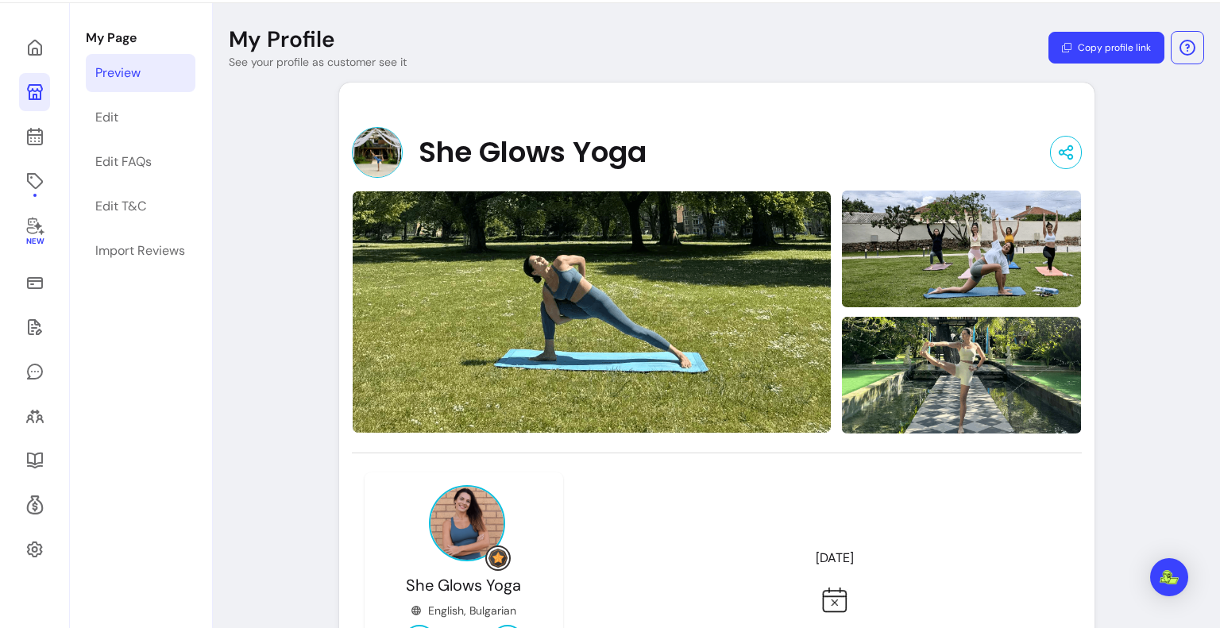
scroll to position [49, 0]
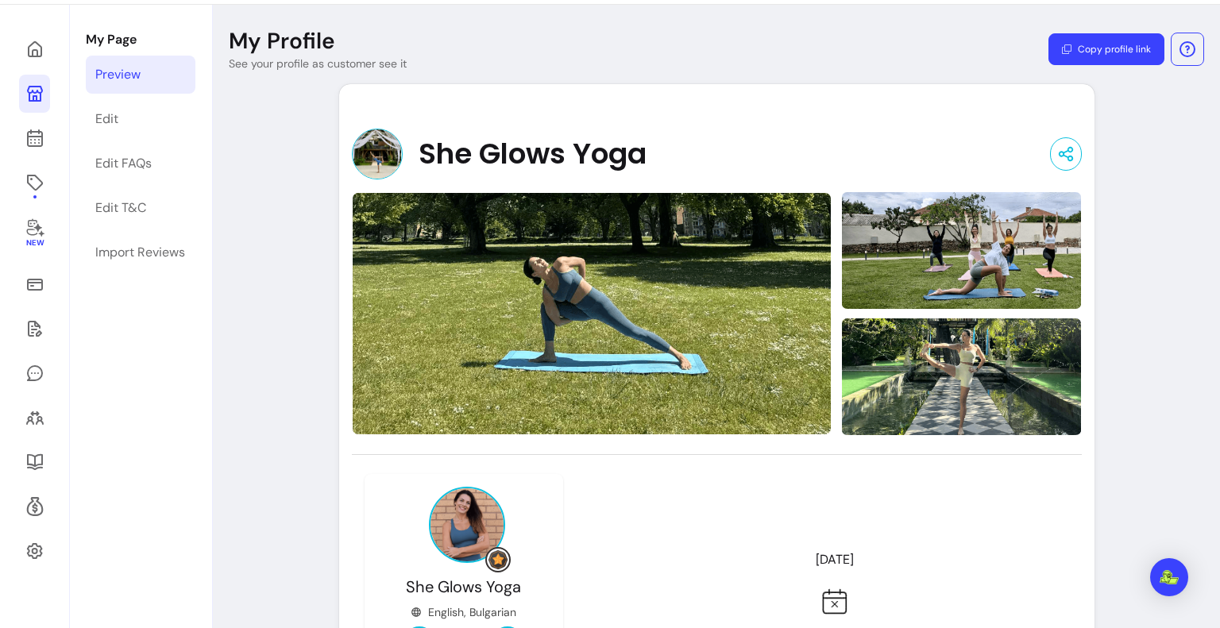
click at [465, 523] on img at bounding box center [467, 525] width 76 height 76
click at [156, 114] on link "Edit" at bounding box center [141, 119] width 110 height 38
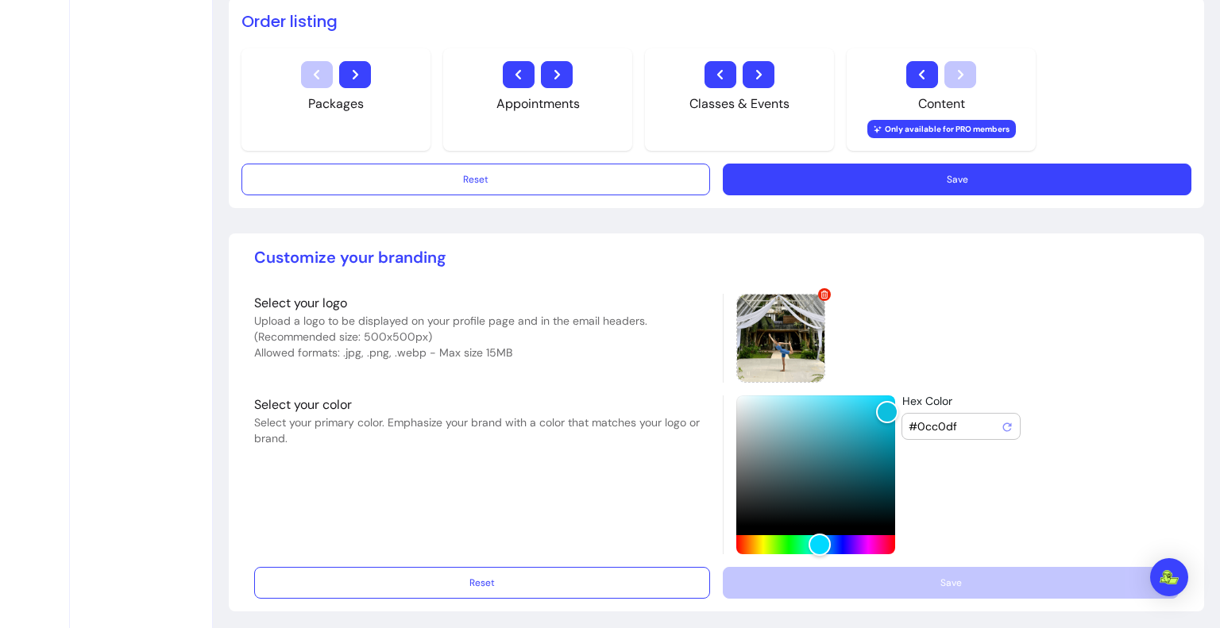
scroll to position [1223, 0]
click at [821, 291] on icon at bounding box center [824, 295] width 7 height 8
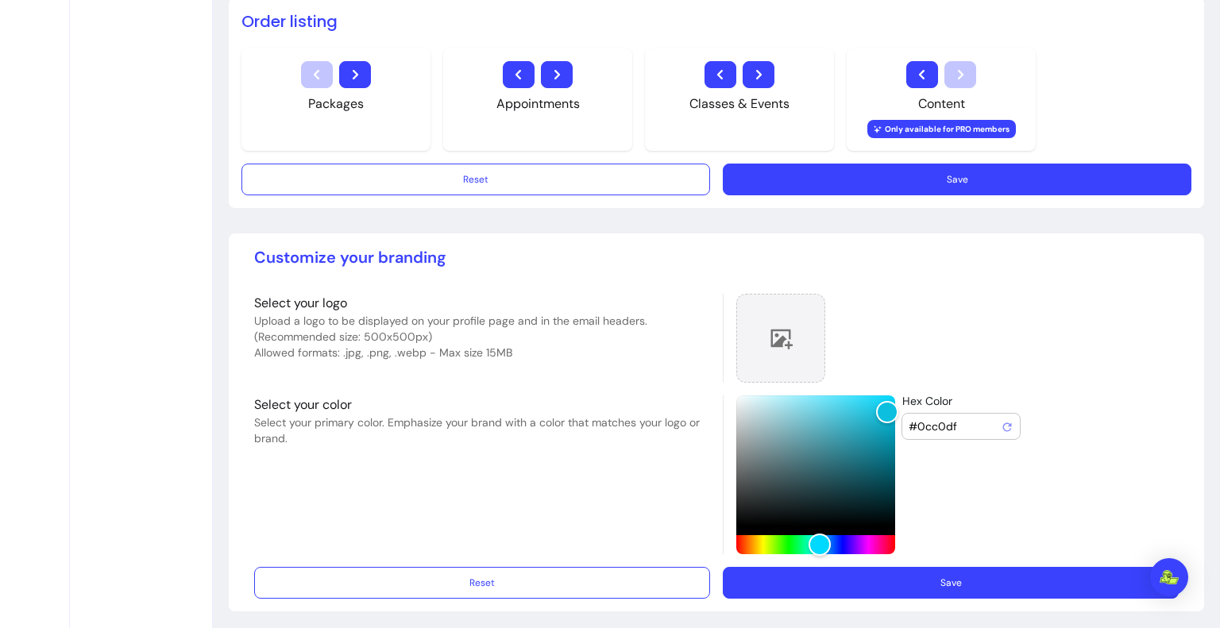
click at [791, 327] on div at bounding box center [780, 338] width 89 height 89
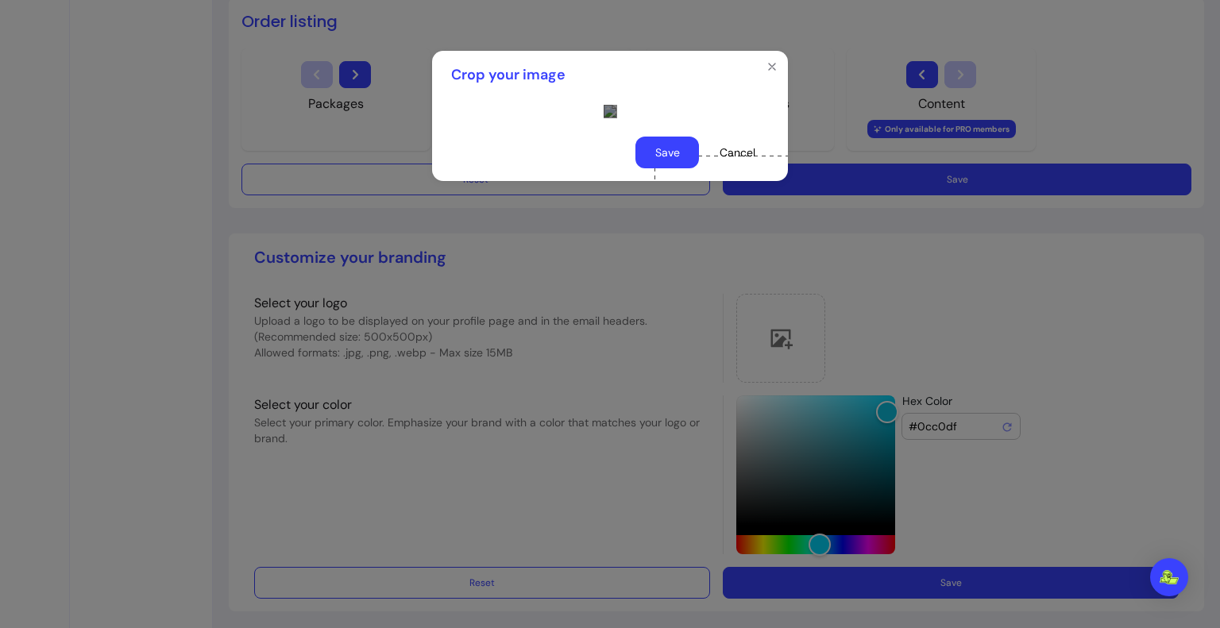
click at [603, 118] on div at bounding box center [609, 111] width 13 height 13
click at [634, 203] on div "Use the arrow keys to move the crop selection area" at bounding box center [767, 238] width 267 height 267
click at [648, 123] on div "Use the arrow keys to move the north west drag handle to change the crop select…" at bounding box center [653, 123] width 10 height 10
click at [642, 242] on div "Use the arrow keys to move the crop selection area" at bounding box center [766, 245] width 249 height 249
click at [666, 168] on button "Save" at bounding box center [667, 153] width 64 height 32
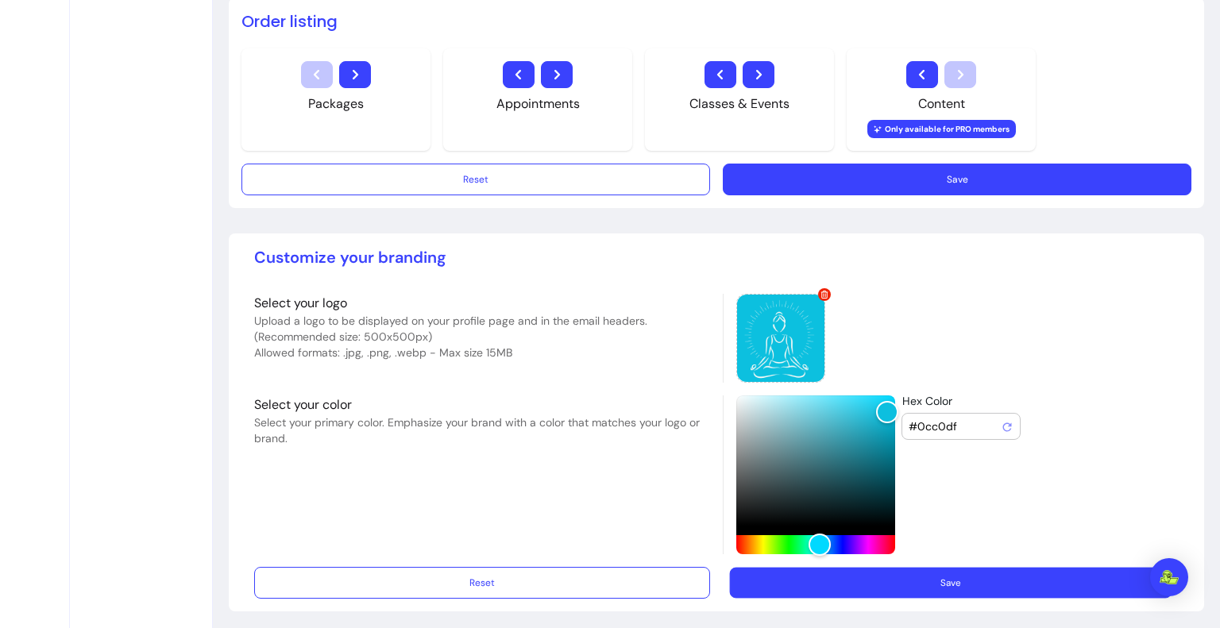
click at [823, 576] on button "Save" at bounding box center [951, 583] width 442 height 31
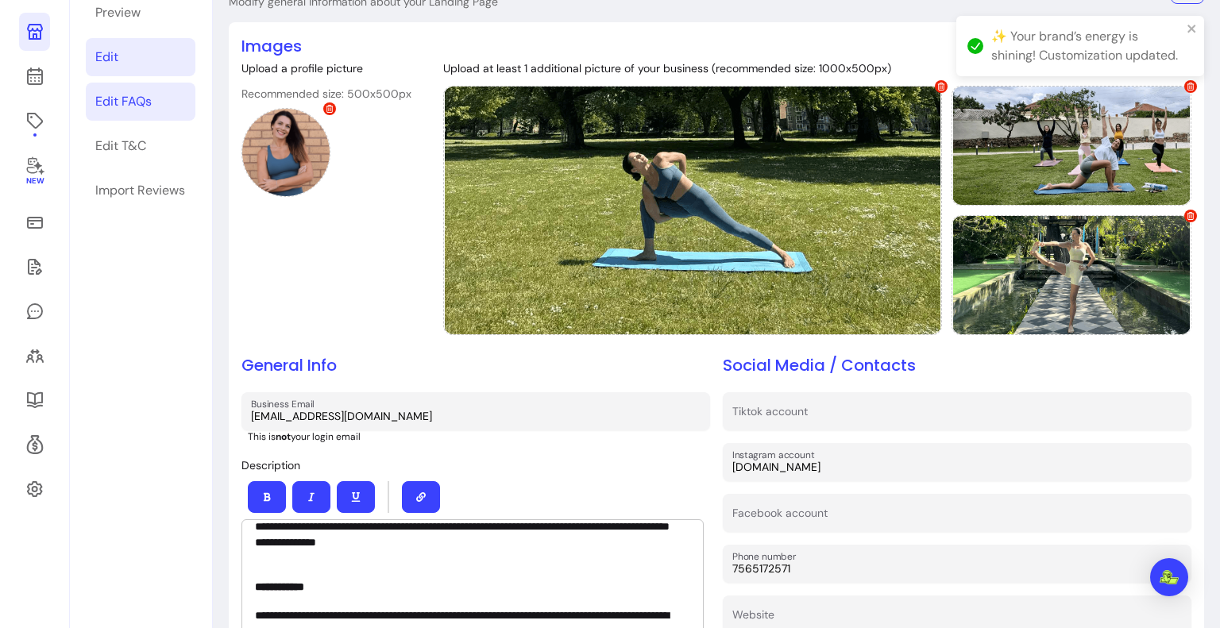
scroll to position [66, 0]
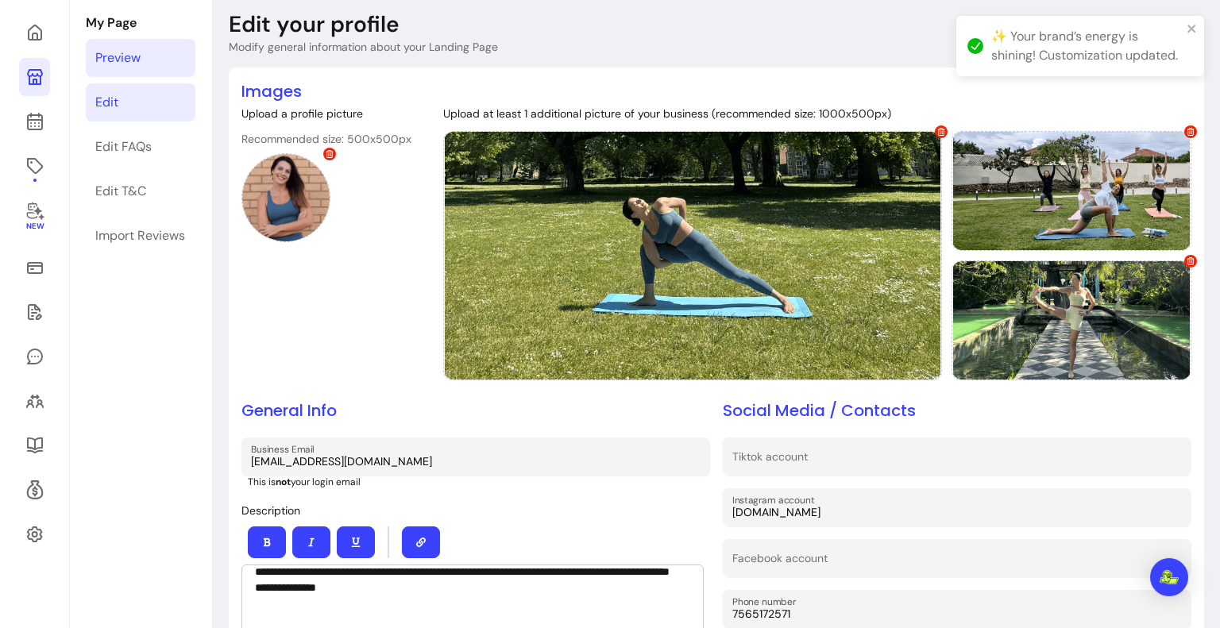
click at [128, 53] on div "Preview" at bounding box center [117, 57] width 45 height 19
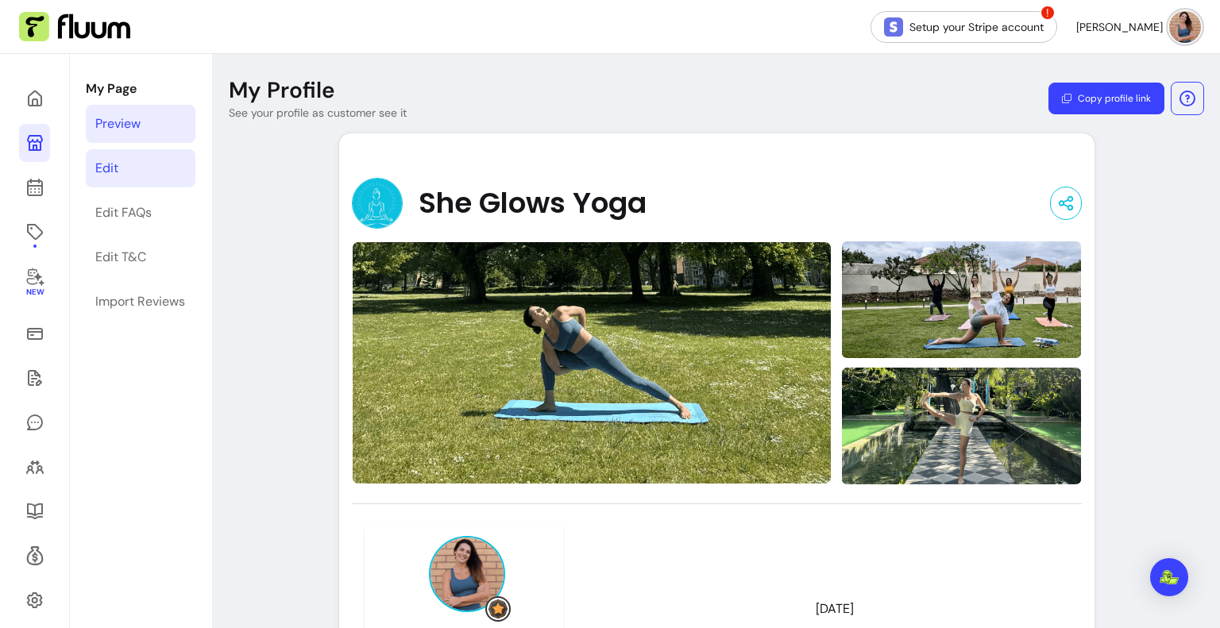
click at [155, 167] on link "Edit" at bounding box center [141, 168] width 110 height 38
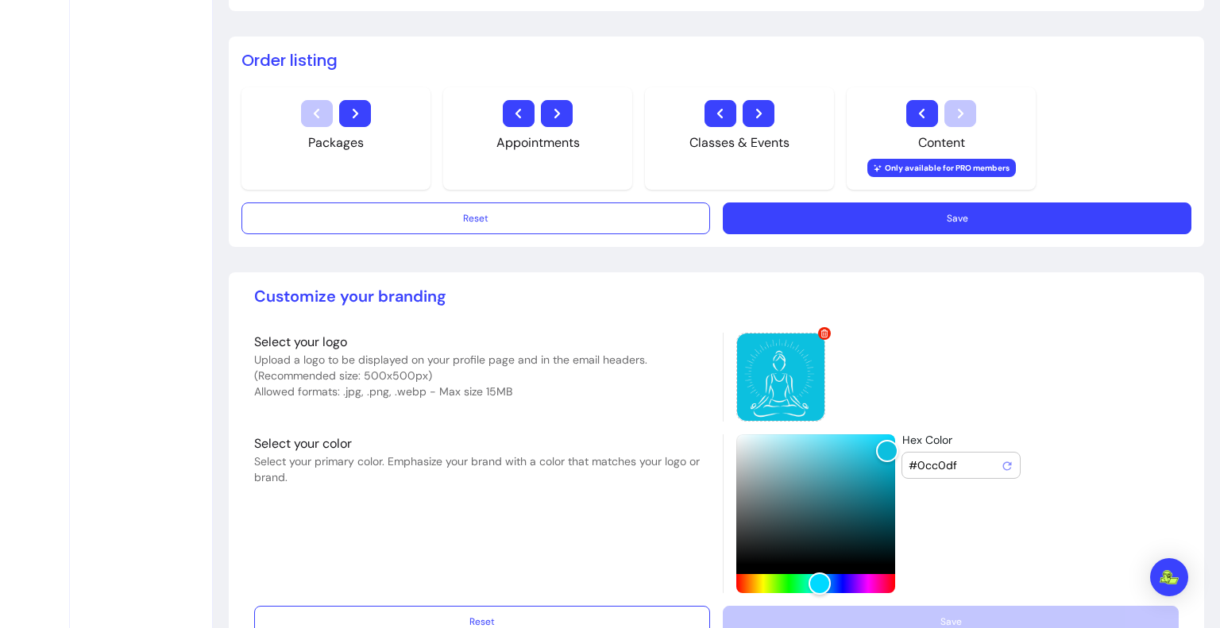
scroll to position [1186, 0]
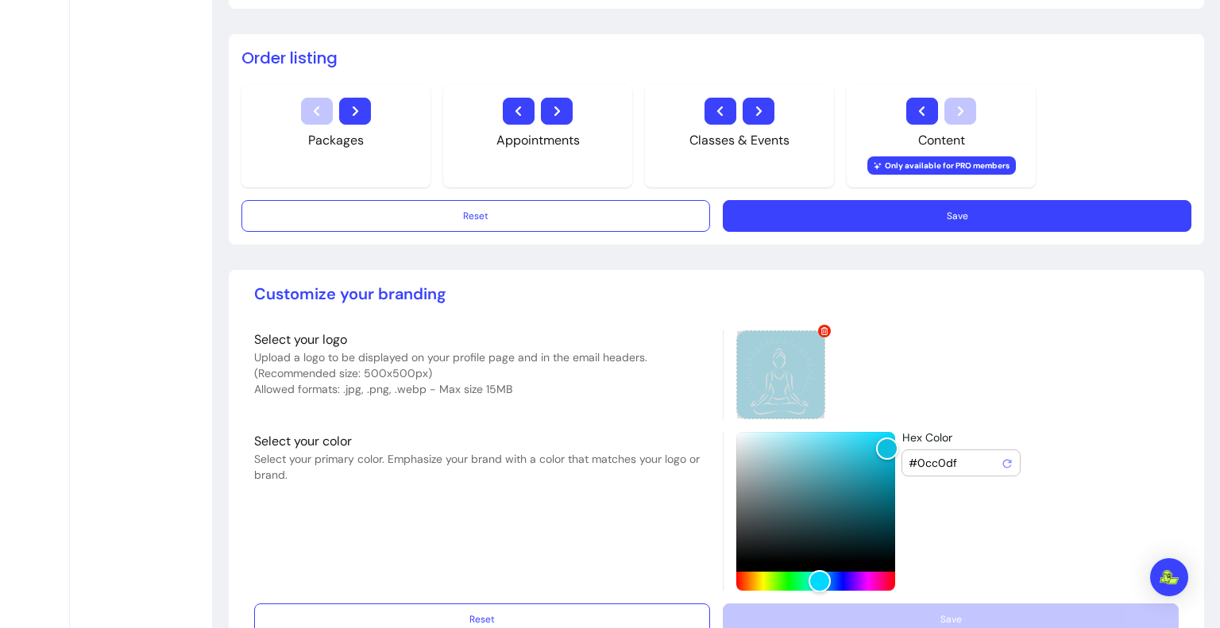
click at [821, 327] on icon at bounding box center [824, 331] width 7 height 8
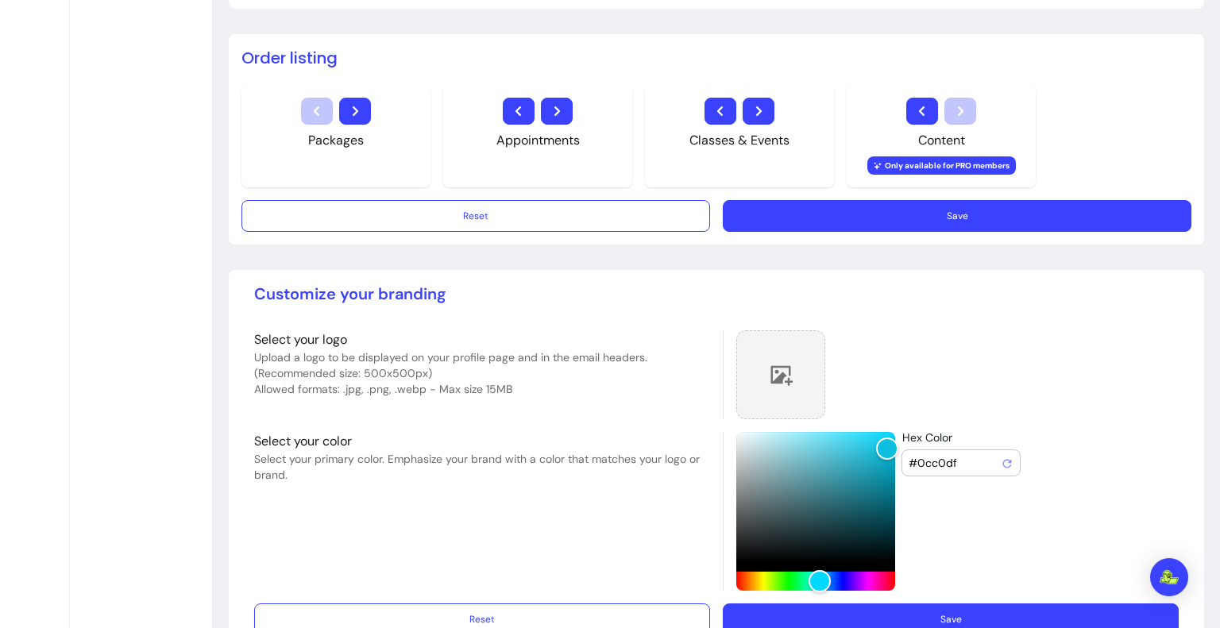
click at [775, 363] on icon at bounding box center [781, 375] width 24 height 24
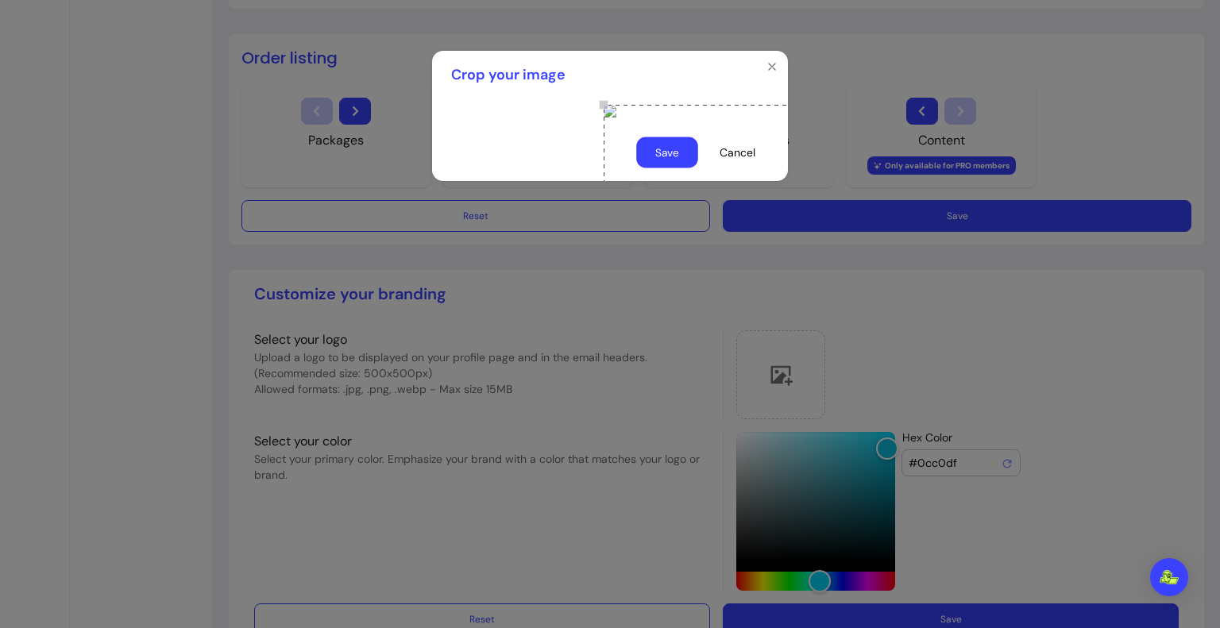
click at [658, 168] on button "Save" at bounding box center [667, 152] width 62 height 31
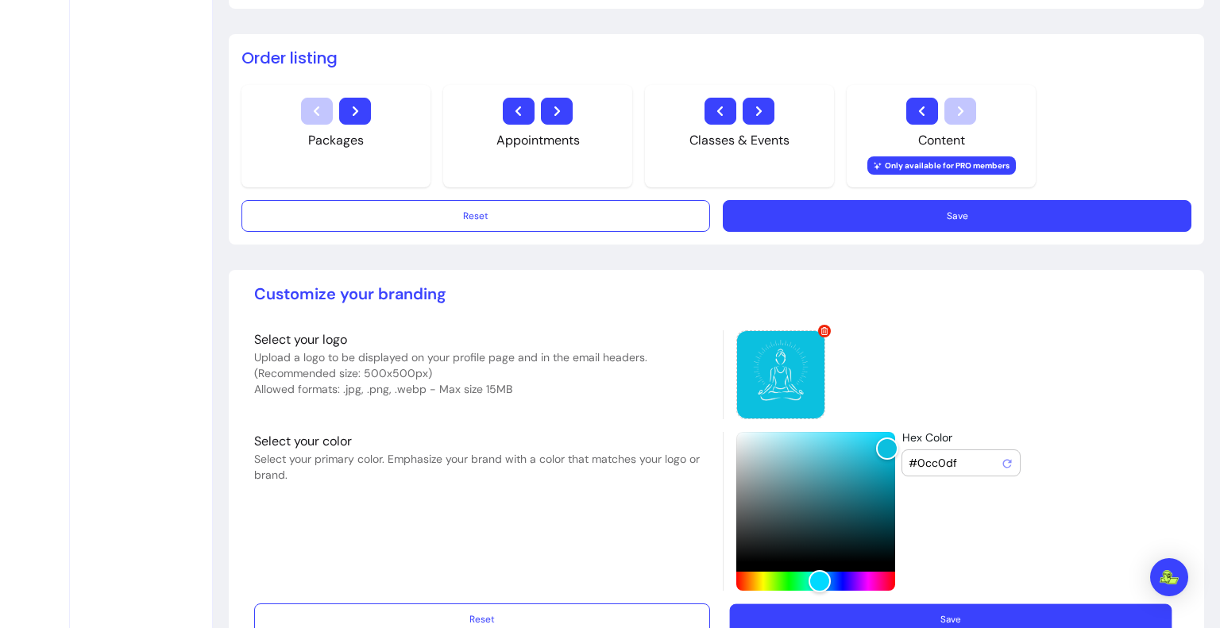
click at [773, 619] on button "Save" at bounding box center [951, 619] width 442 height 31
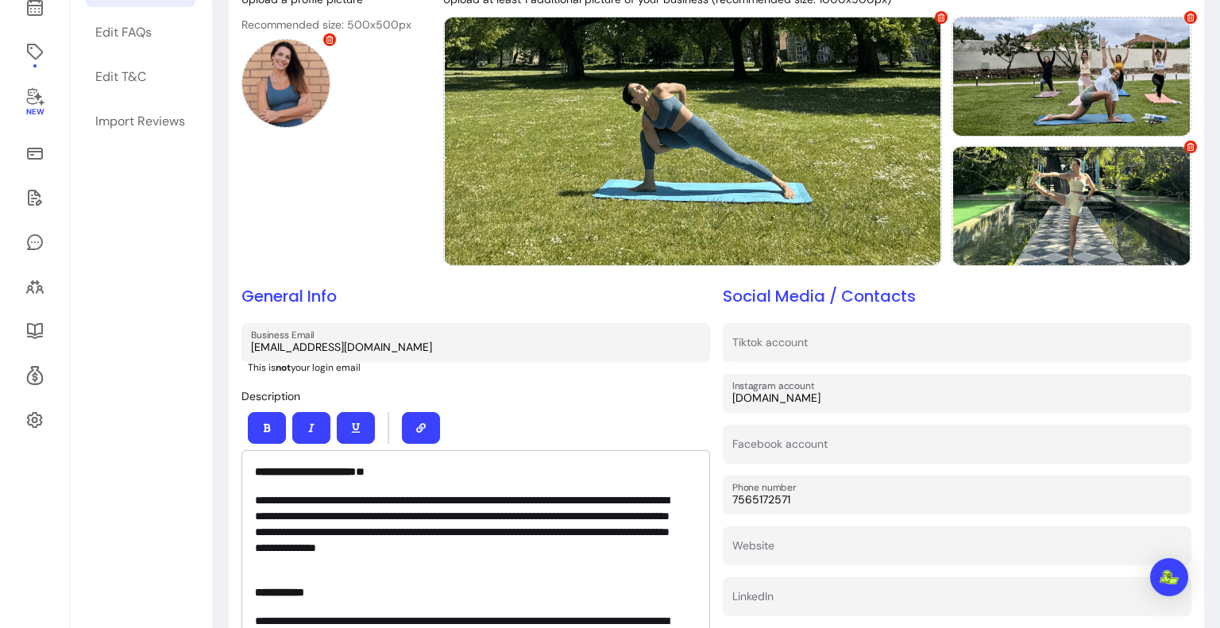
scroll to position [0, 0]
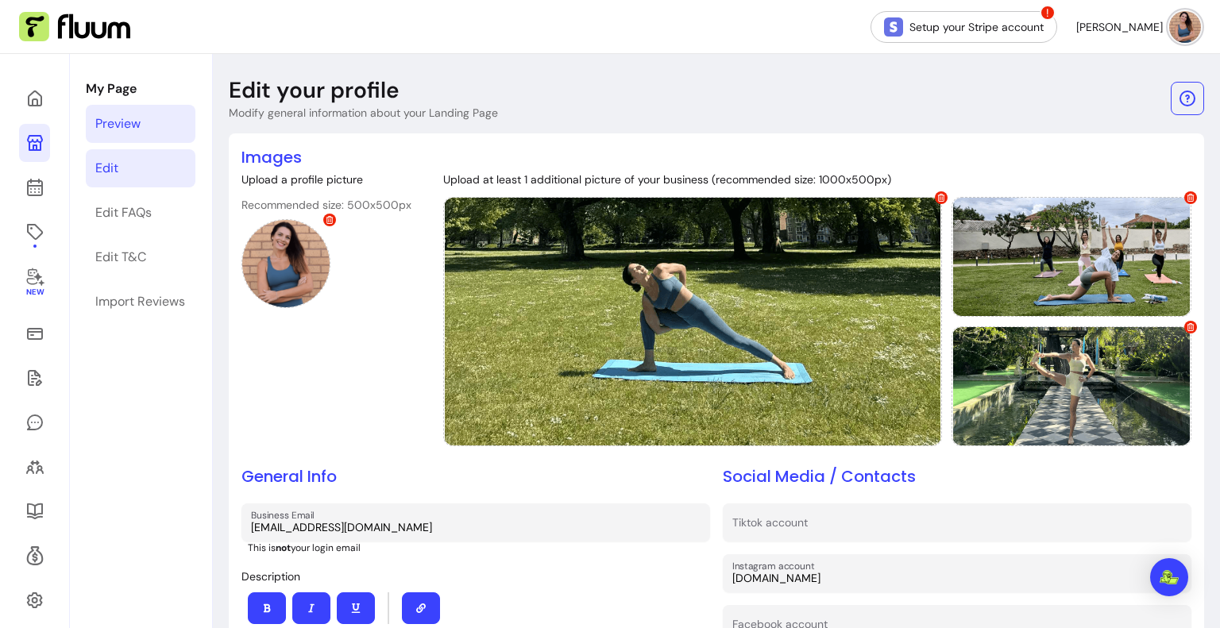
click at [179, 125] on link "Preview" at bounding box center [141, 124] width 110 height 38
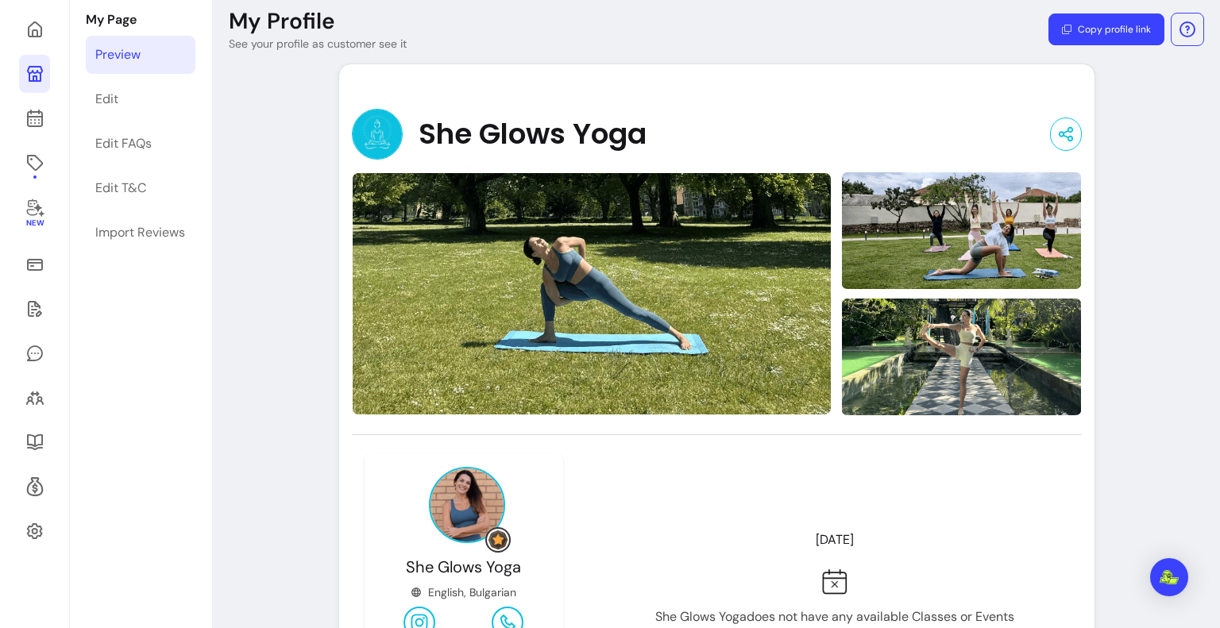
scroll to position [64, 0]
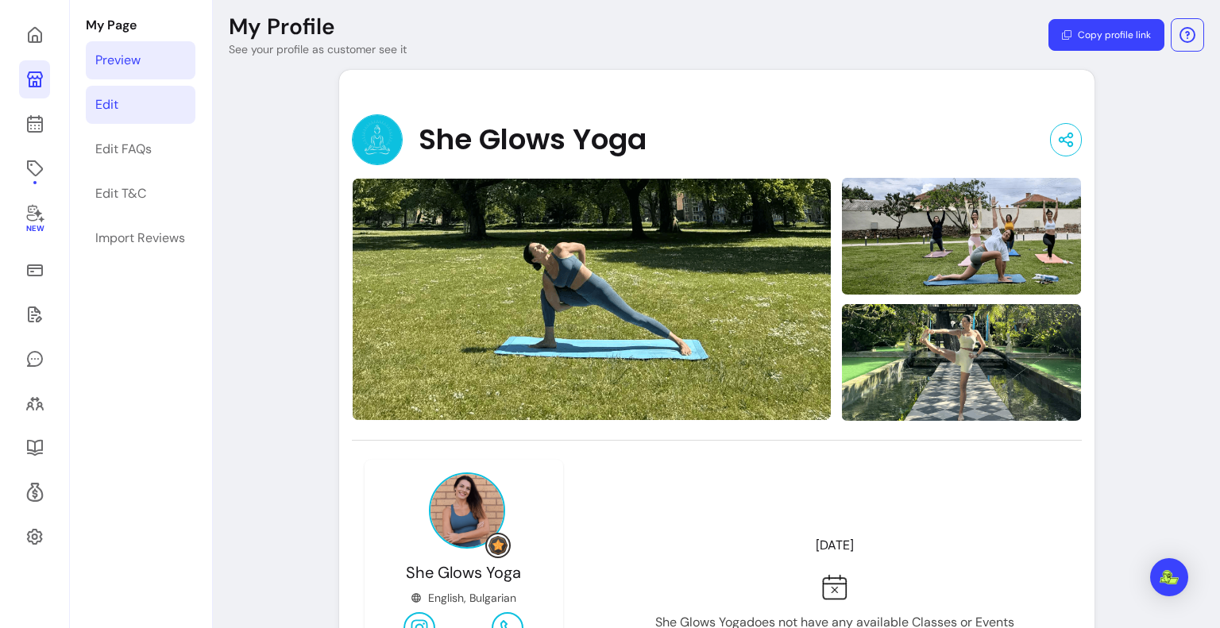
click at [178, 86] on link "Edit" at bounding box center [141, 105] width 110 height 38
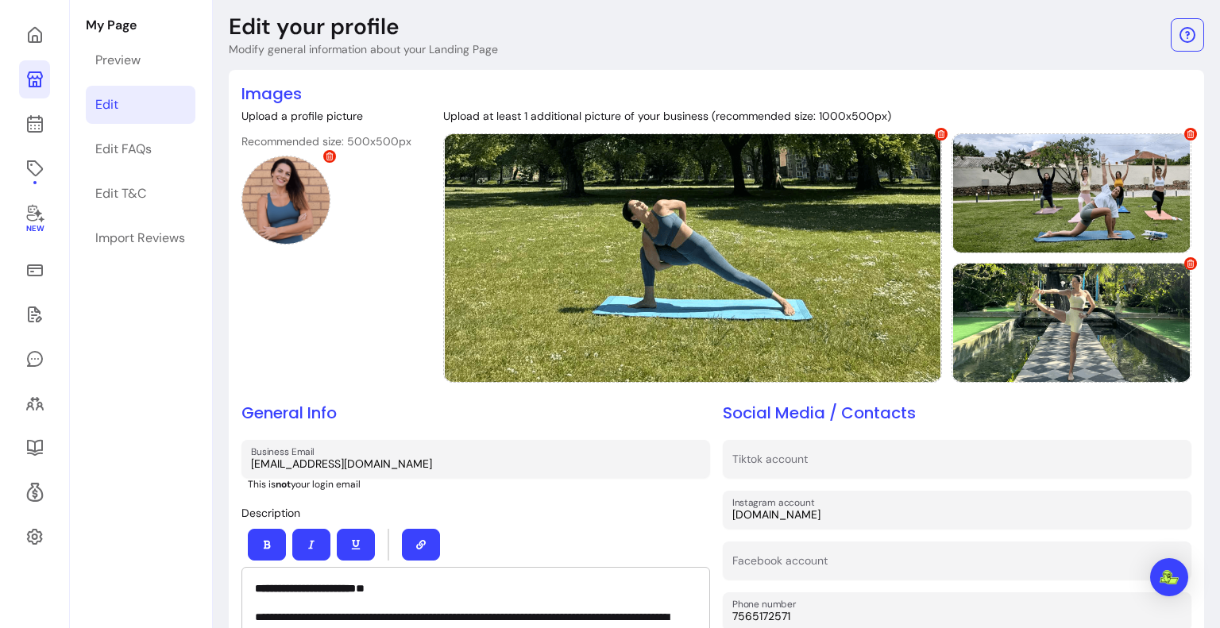
scroll to position [54, 0]
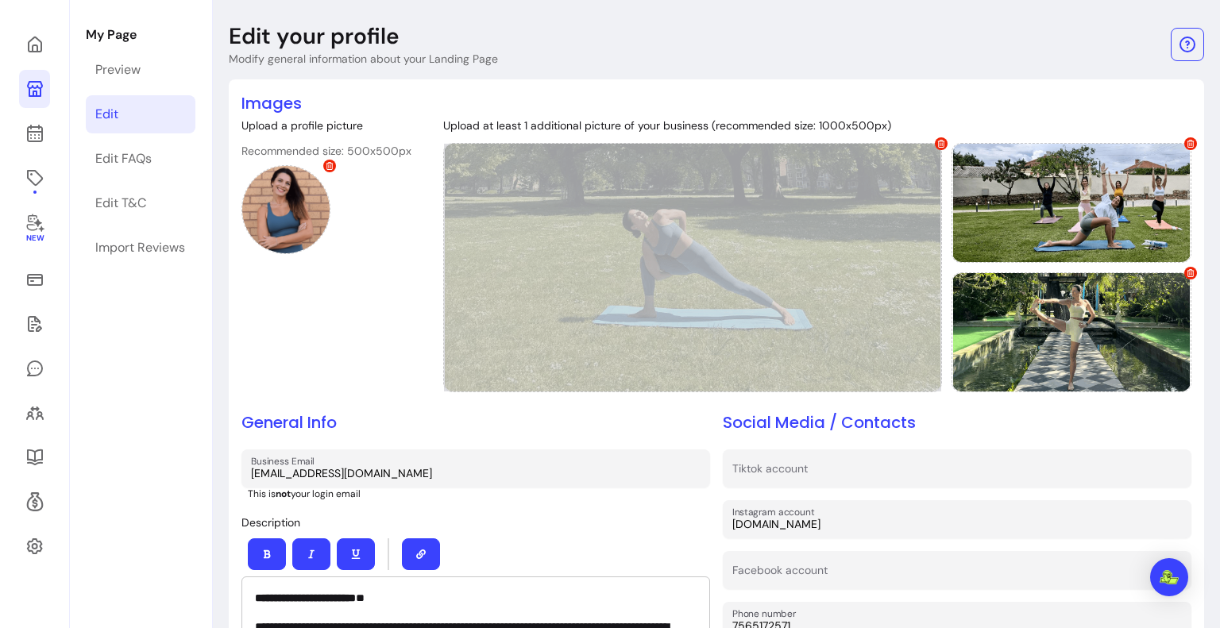
click at [819, 282] on div at bounding box center [692, 267] width 499 height 249
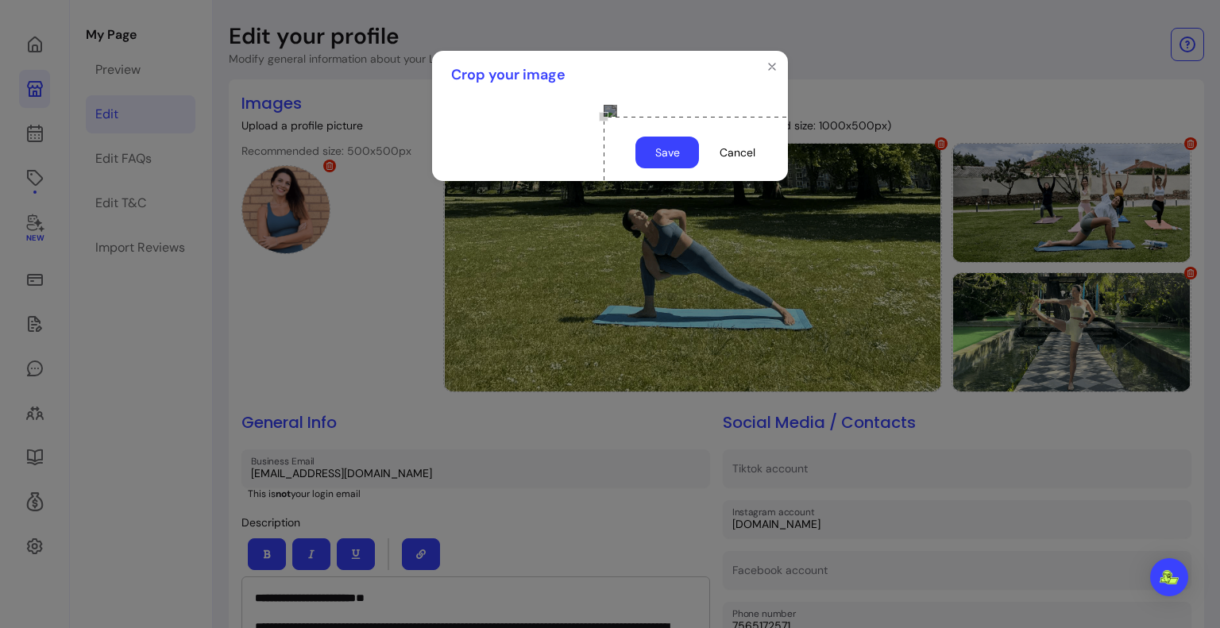
click at [660, 261] on div "Use the arrow keys to move the crop selection area" at bounding box center [762, 196] width 318 height 159
click at [661, 168] on button "Save" at bounding box center [667, 153] width 64 height 32
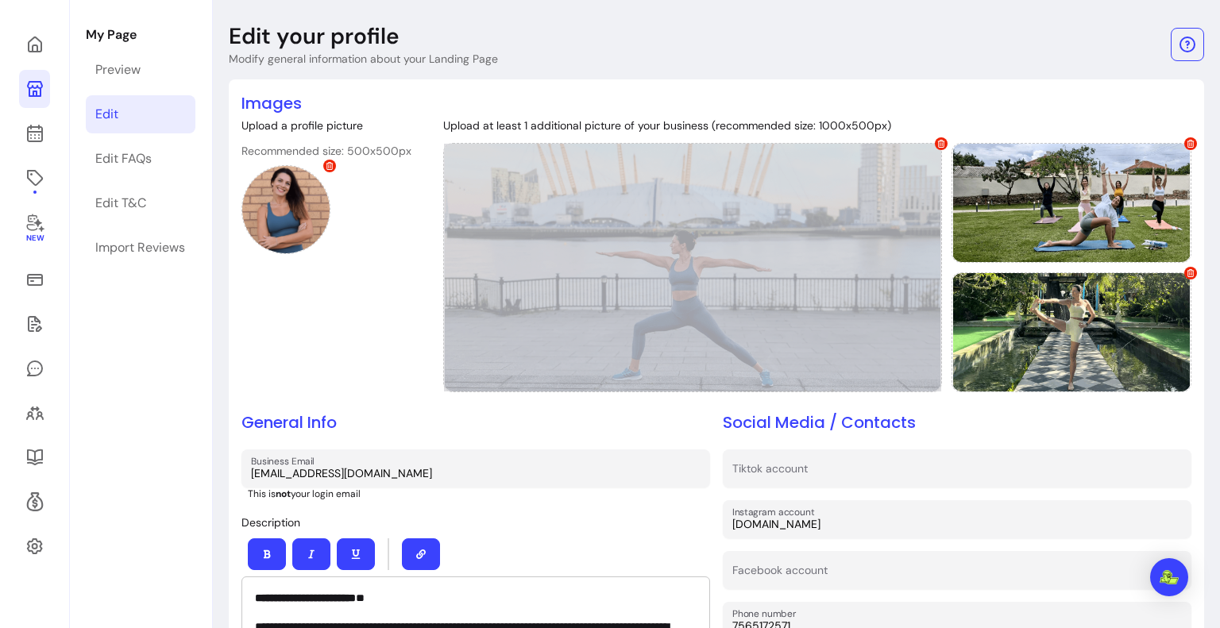
click at [937, 145] on icon at bounding box center [941, 144] width 8 height 8
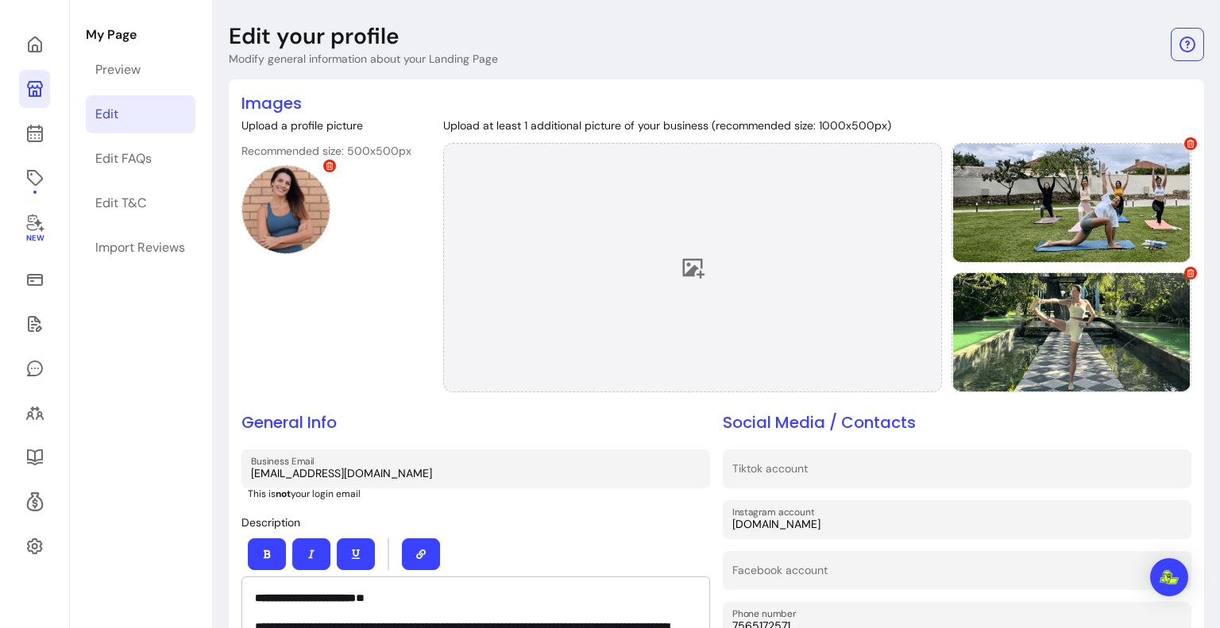
click at [737, 239] on div at bounding box center [692, 267] width 499 height 249
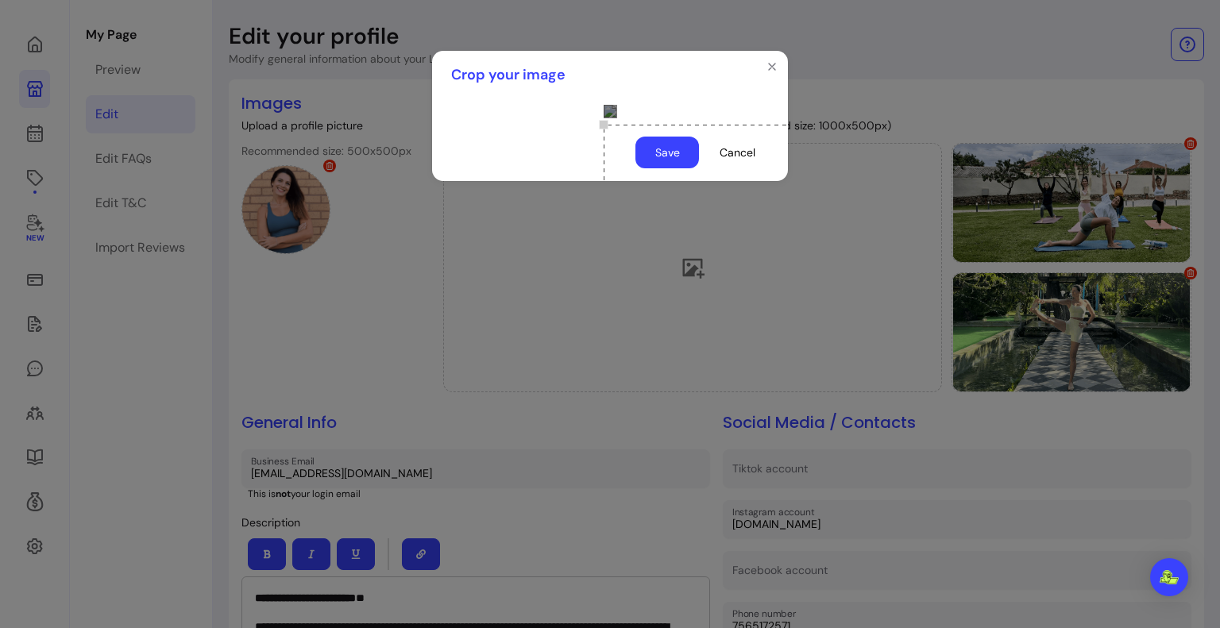
click at [680, 198] on div "Use the arrow keys to move the crop selection area" at bounding box center [762, 204] width 318 height 159
click at [678, 190] on div "Use the arrow keys to move the crop selection area" at bounding box center [762, 196] width 318 height 159
click at [681, 168] on button "Save" at bounding box center [667, 152] width 62 height 31
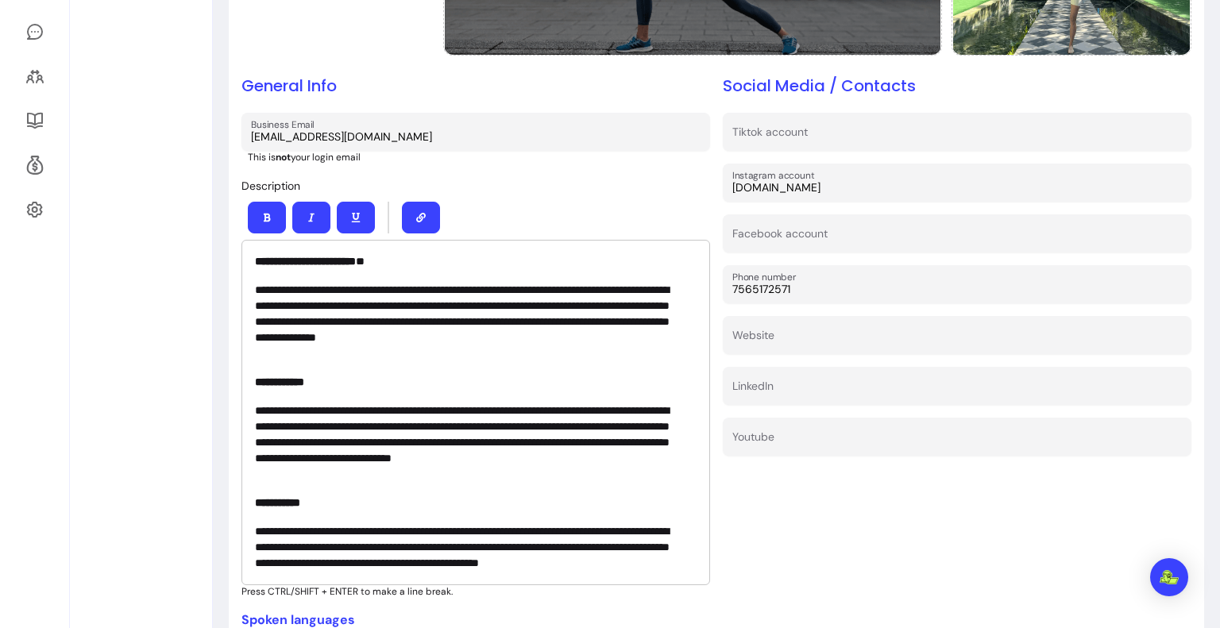
scroll to position [0, 0]
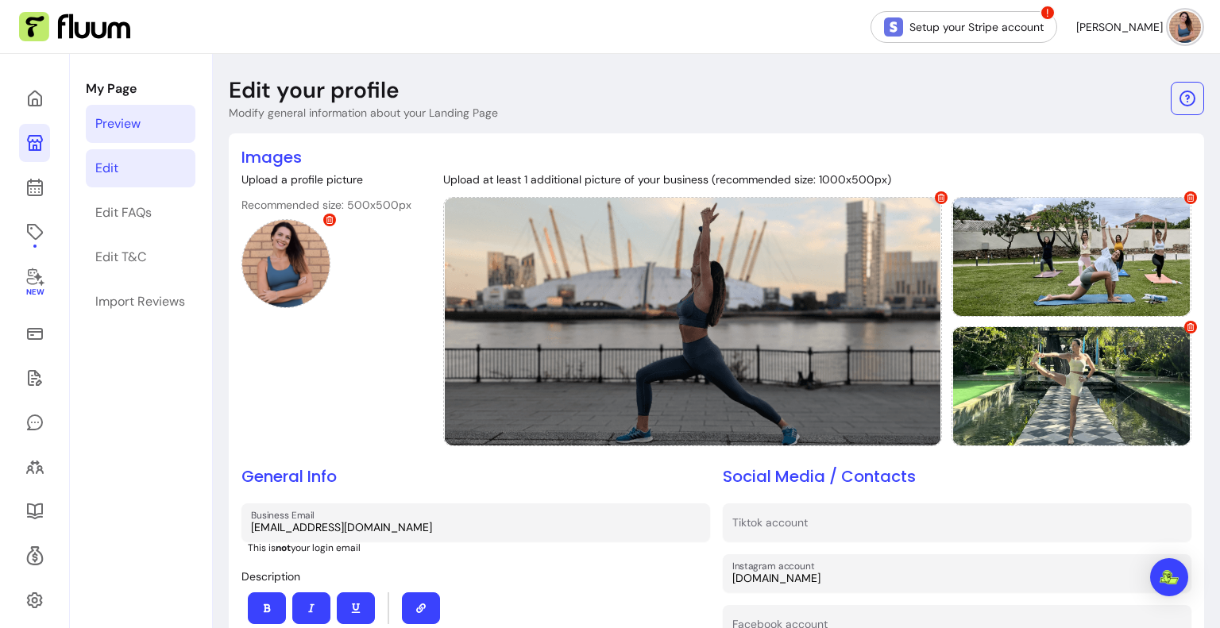
click at [153, 117] on link "Preview" at bounding box center [141, 124] width 110 height 38
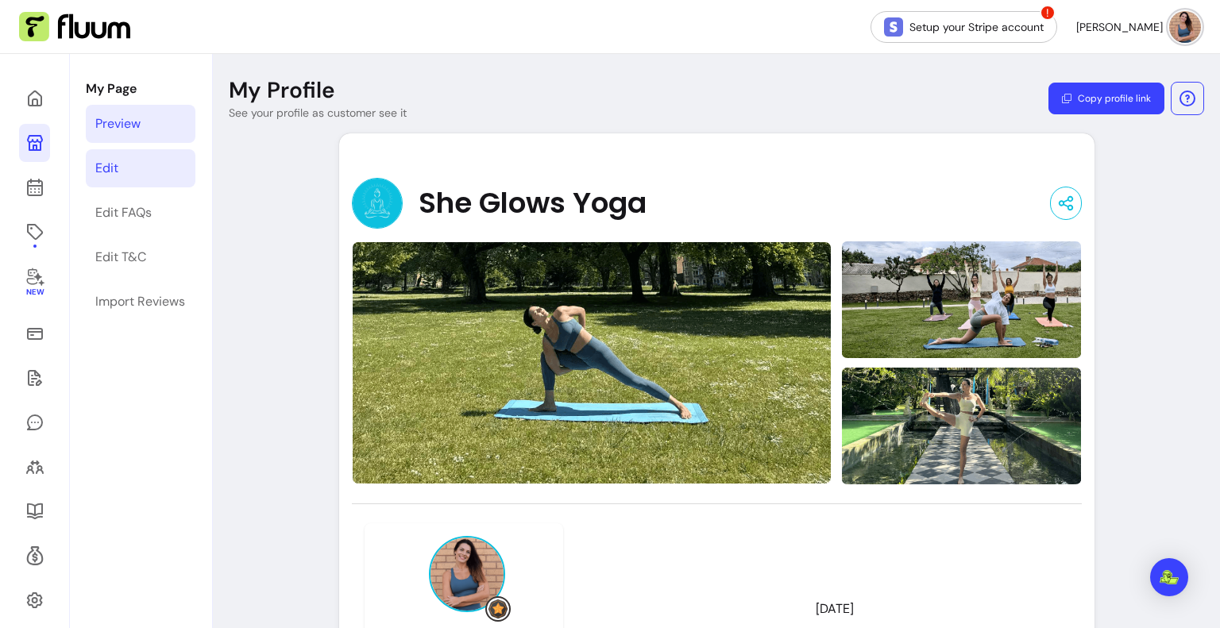
click at [155, 164] on link "Edit" at bounding box center [141, 168] width 110 height 38
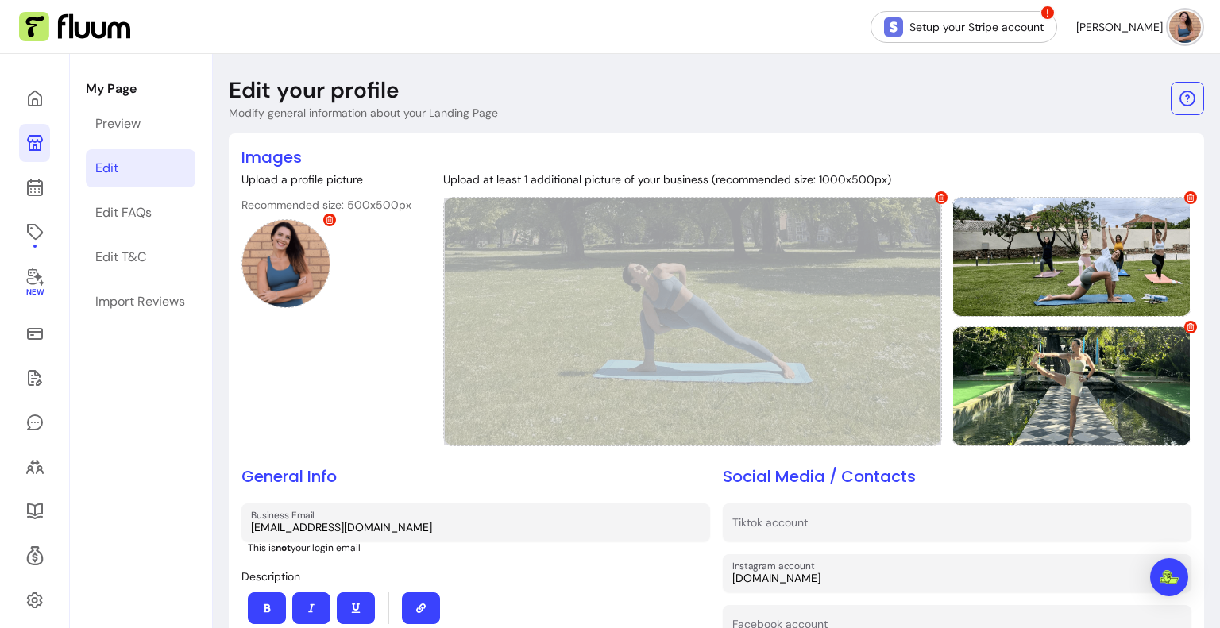
click at [935, 193] on span at bounding box center [941, 197] width 13 height 13
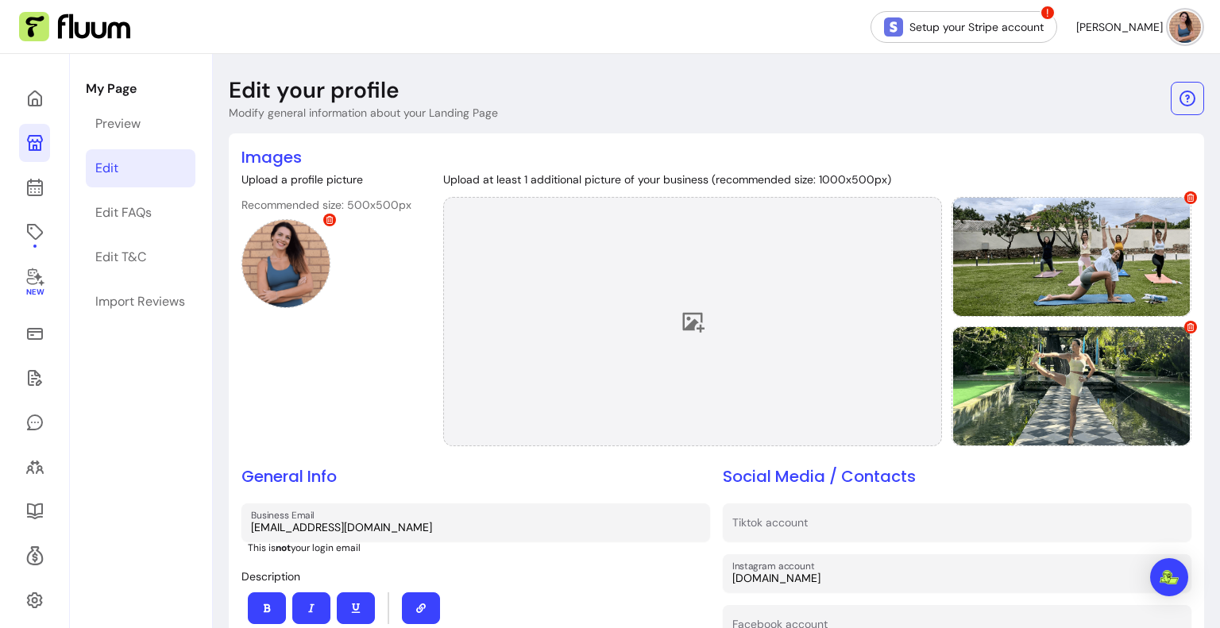
click at [762, 268] on div at bounding box center [692, 321] width 499 height 249
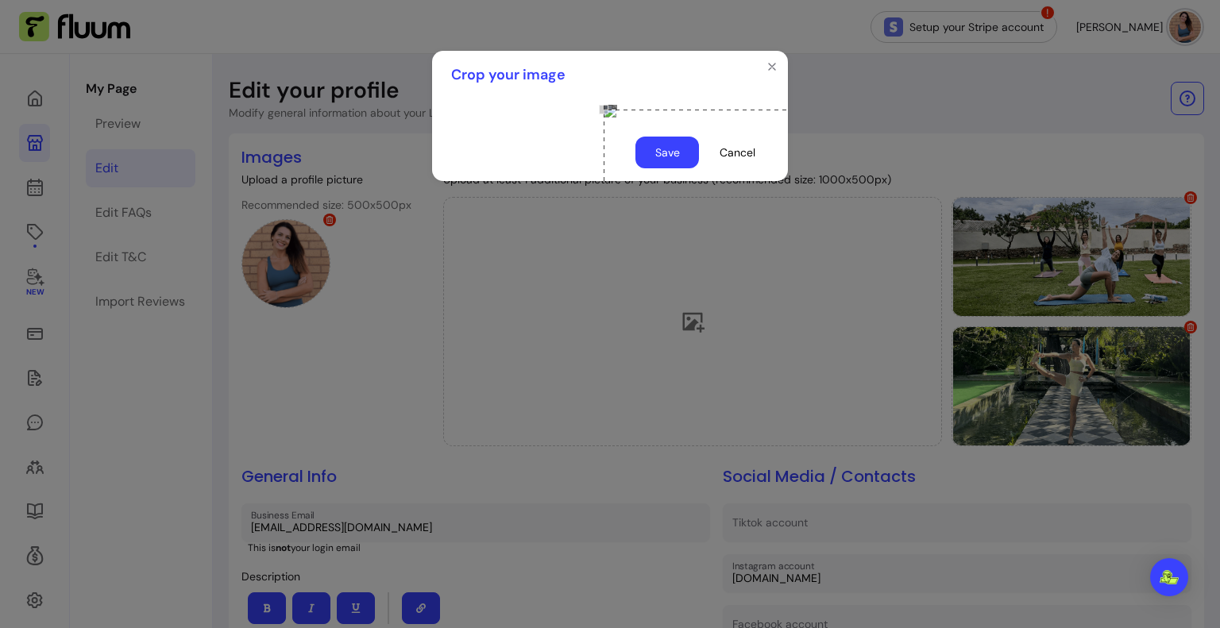
click at [719, 244] on div "Use the arrow keys to move the crop selection area" at bounding box center [762, 189] width 318 height 159
click at [719, 252] on div "Use the arrow keys to move the crop selection area" at bounding box center [762, 196] width 318 height 159
click at [649, 168] on button "Save" at bounding box center [667, 152] width 62 height 31
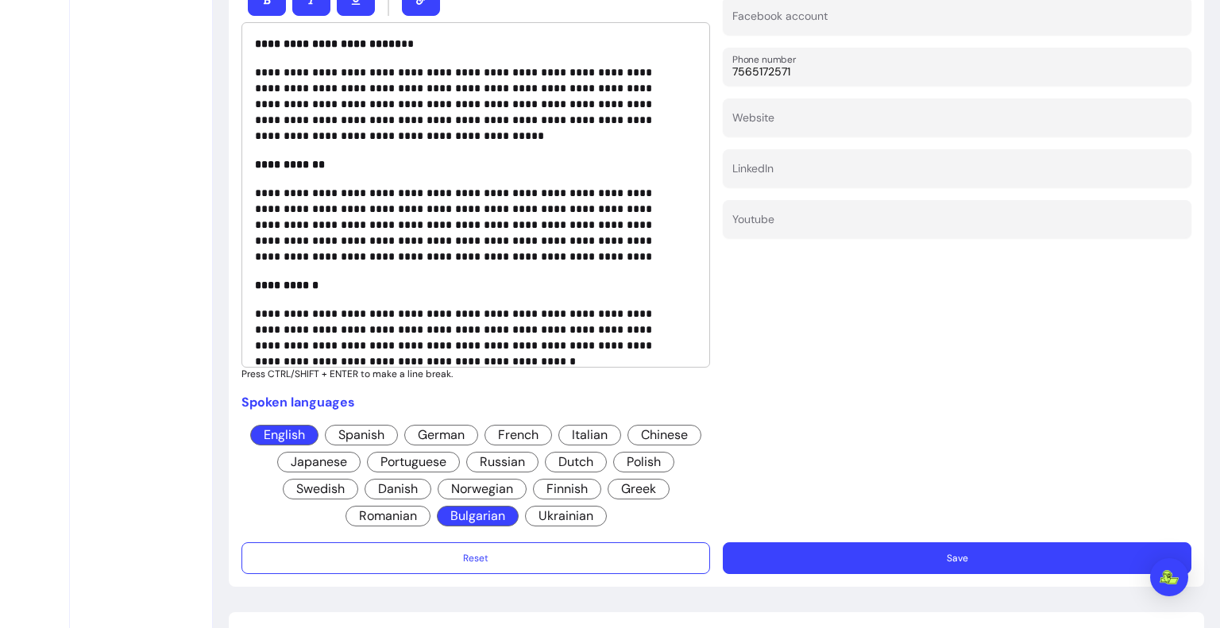
scroll to position [689, 0]
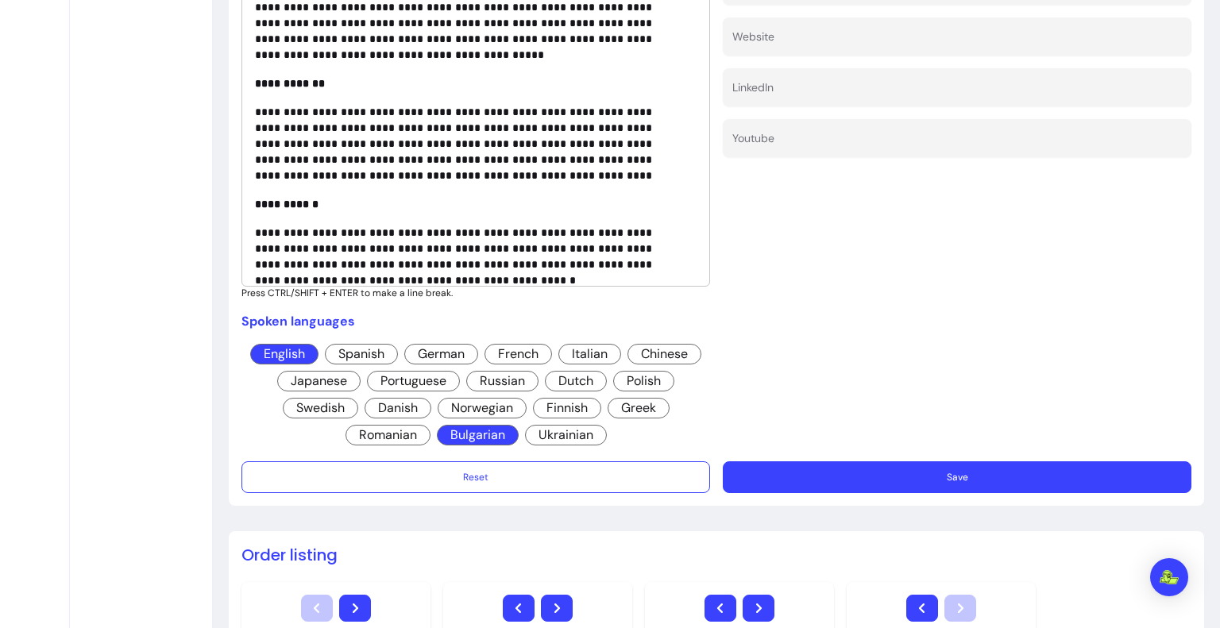
drag, startPoint x: 811, startPoint y: 491, endPoint x: 804, endPoint y: 472, distance: 20.4
click at [804, 472] on button "Save" at bounding box center [957, 477] width 454 height 31
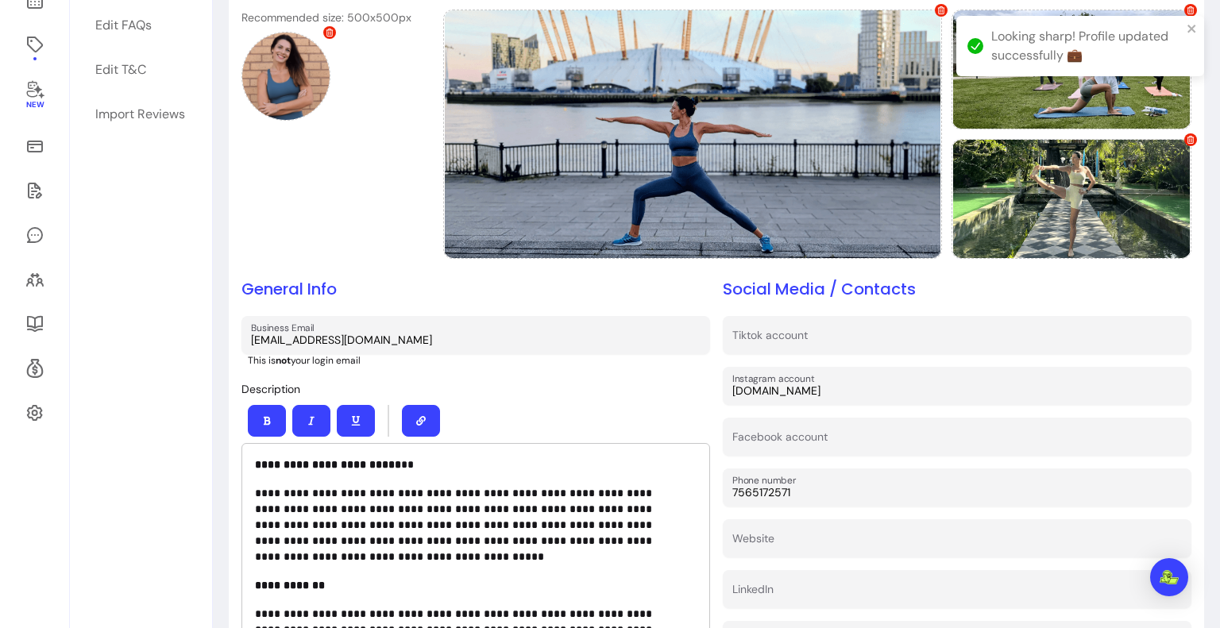
scroll to position [0, 0]
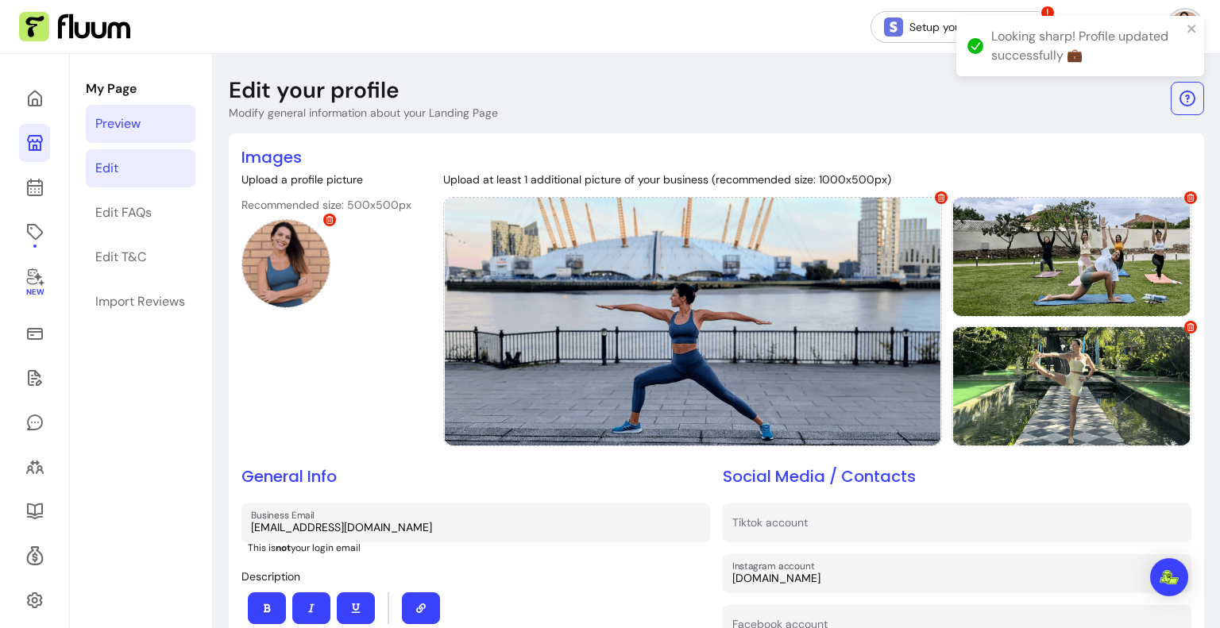
click at [148, 120] on link "Preview" at bounding box center [141, 124] width 110 height 38
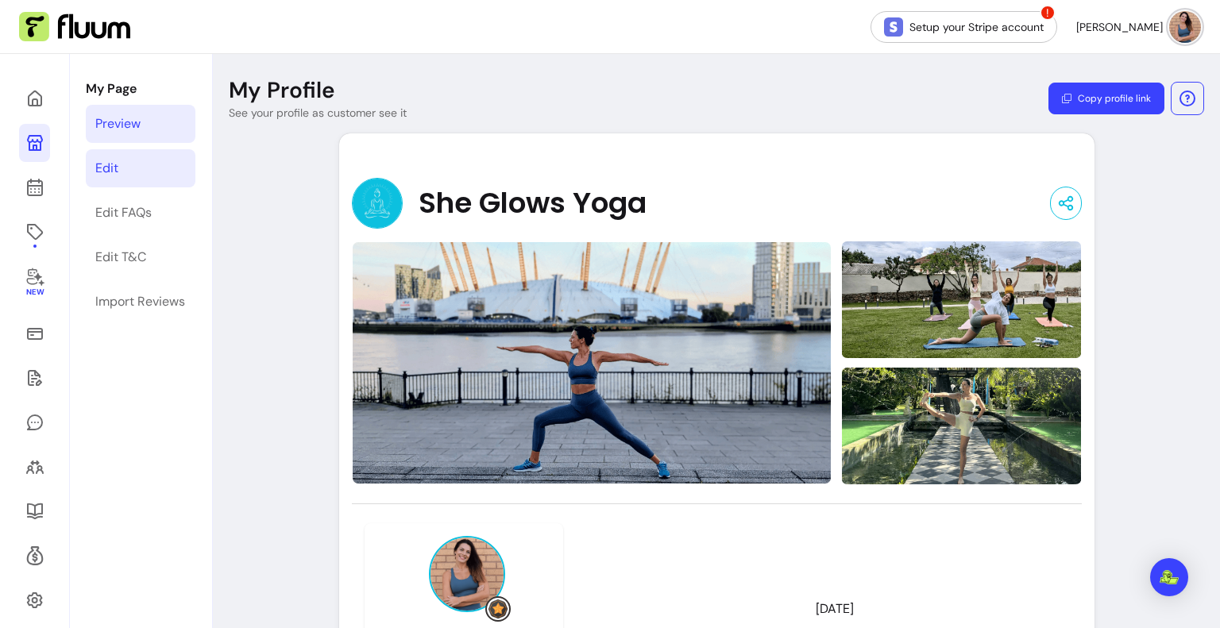
click at [190, 160] on link "Edit" at bounding box center [141, 168] width 110 height 38
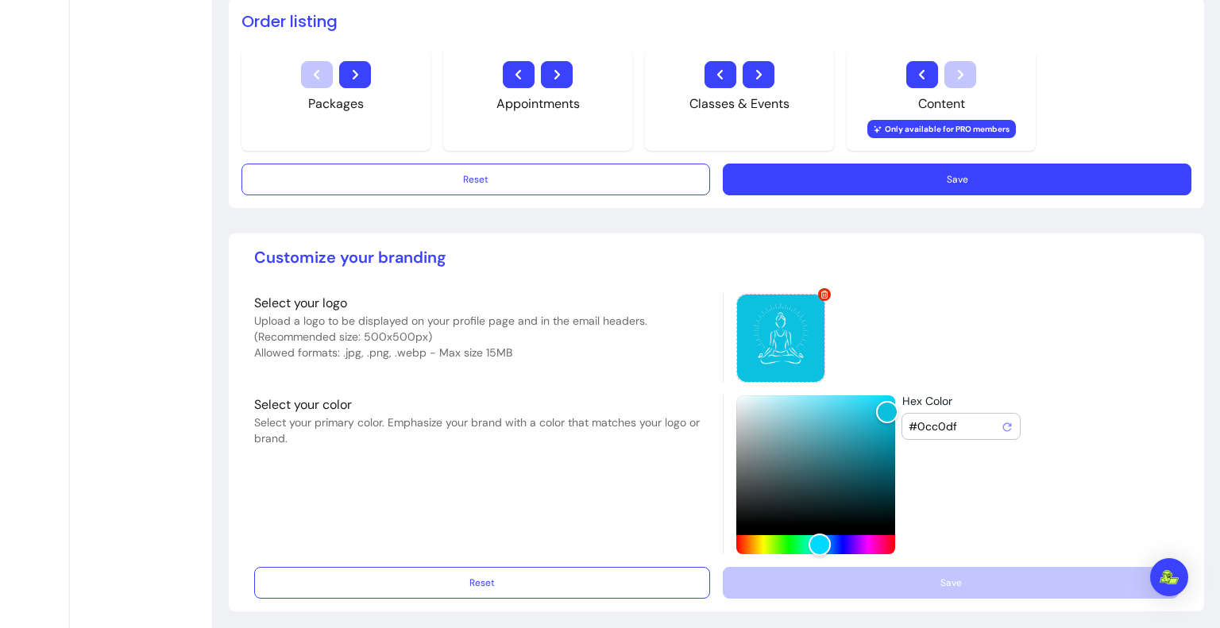
scroll to position [1223, 0]
click at [822, 292] on icon at bounding box center [824, 295] width 8 height 8
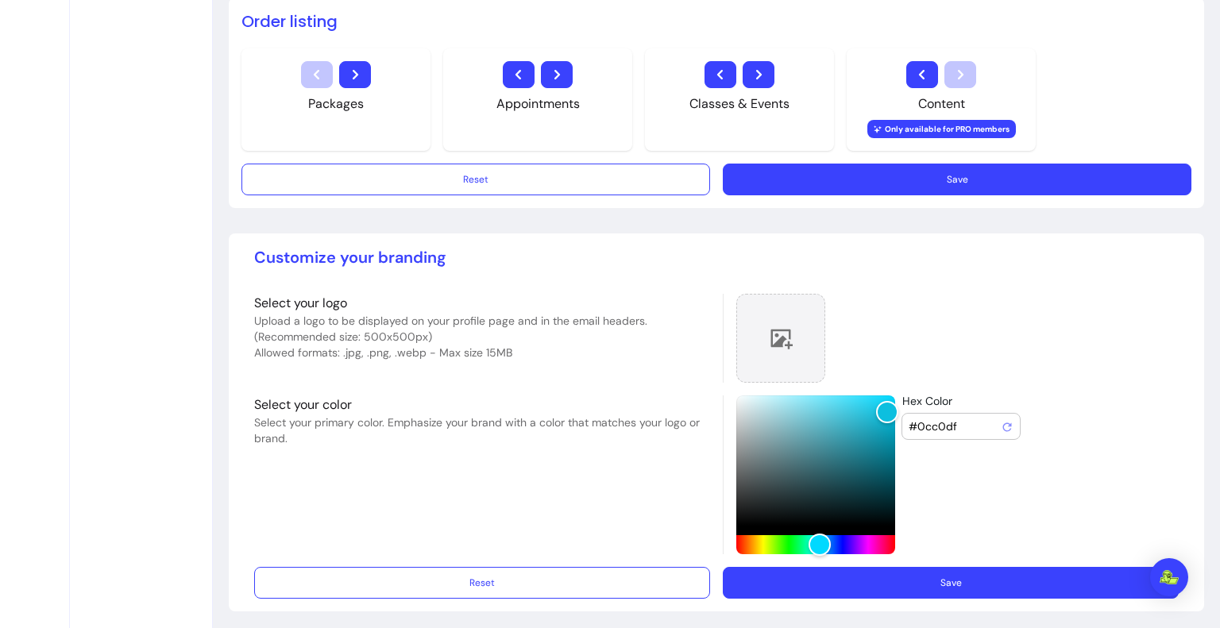
click at [777, 330] on icon at bounding box center [781, 338] width 24 height 24
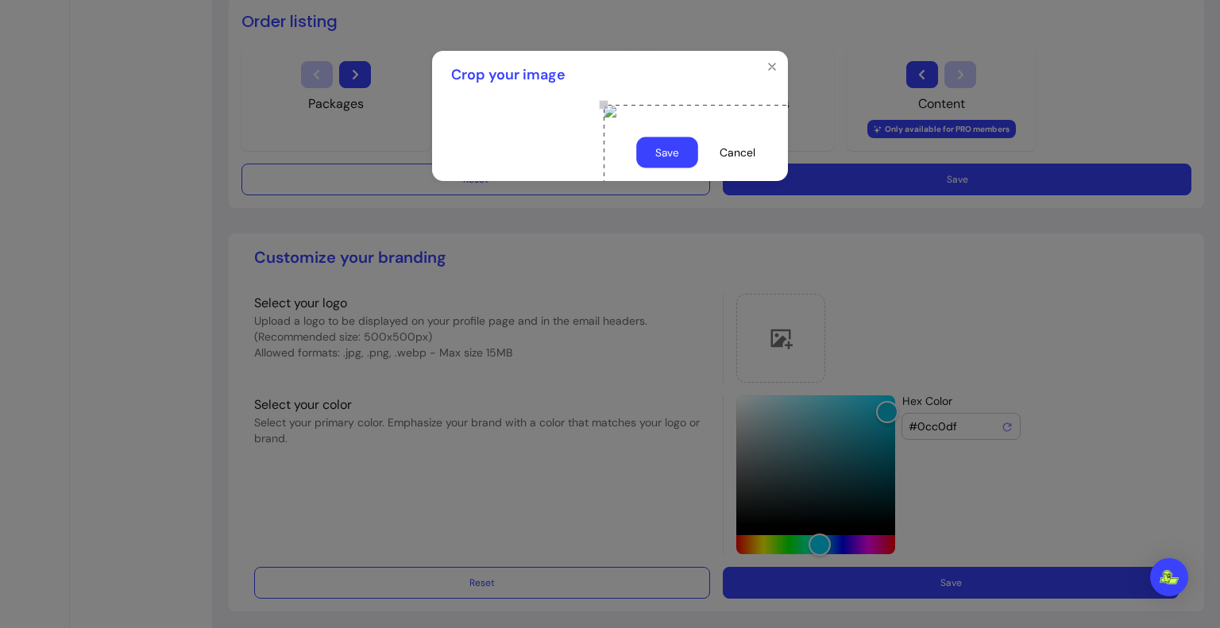
click at [682, 168] on button "Save" at bounding box center [667, 152] width 62 height 31
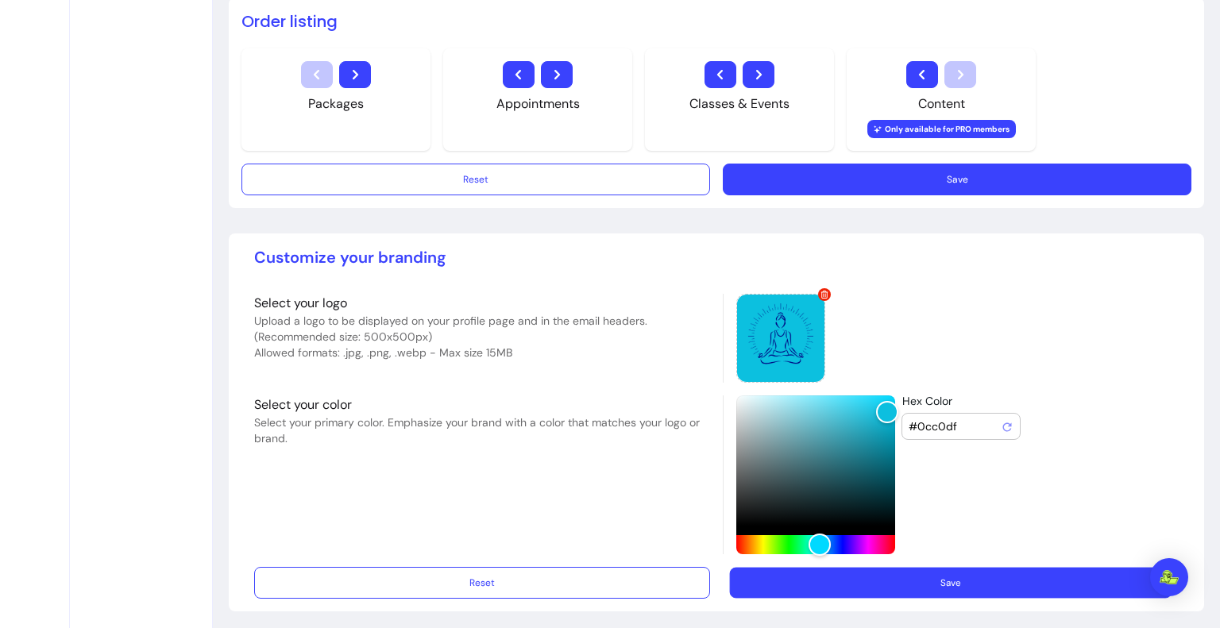
click at [934, 568] on button "Save" at bounding box center [951, 583] width 442 height 31
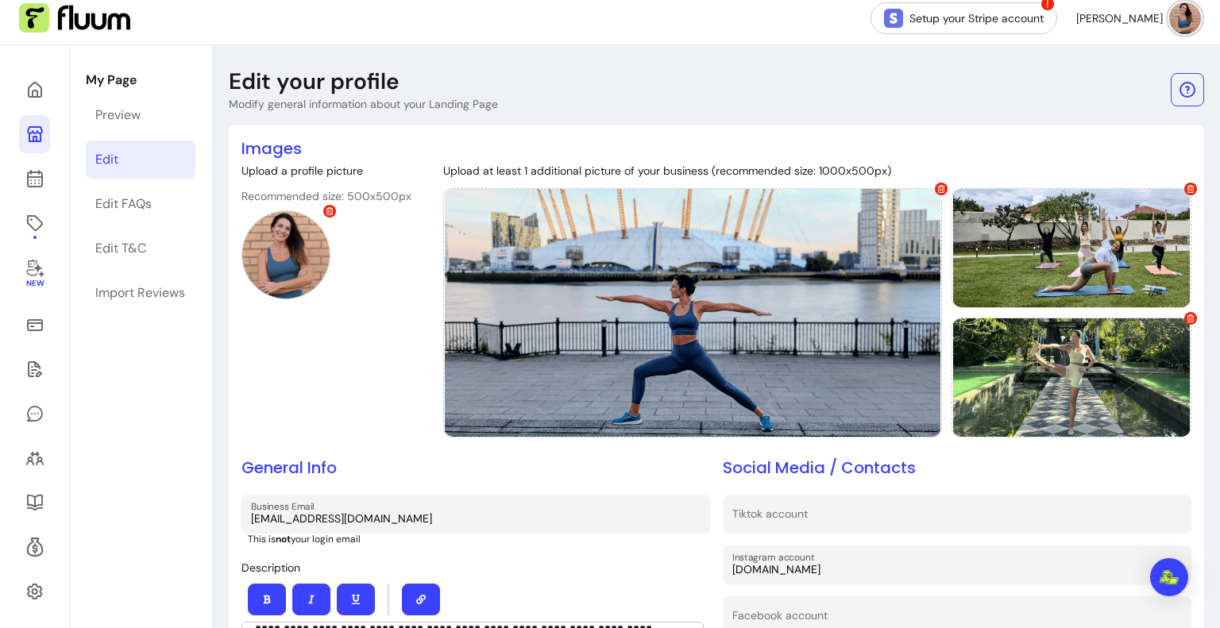
scroll to position [0, 0]
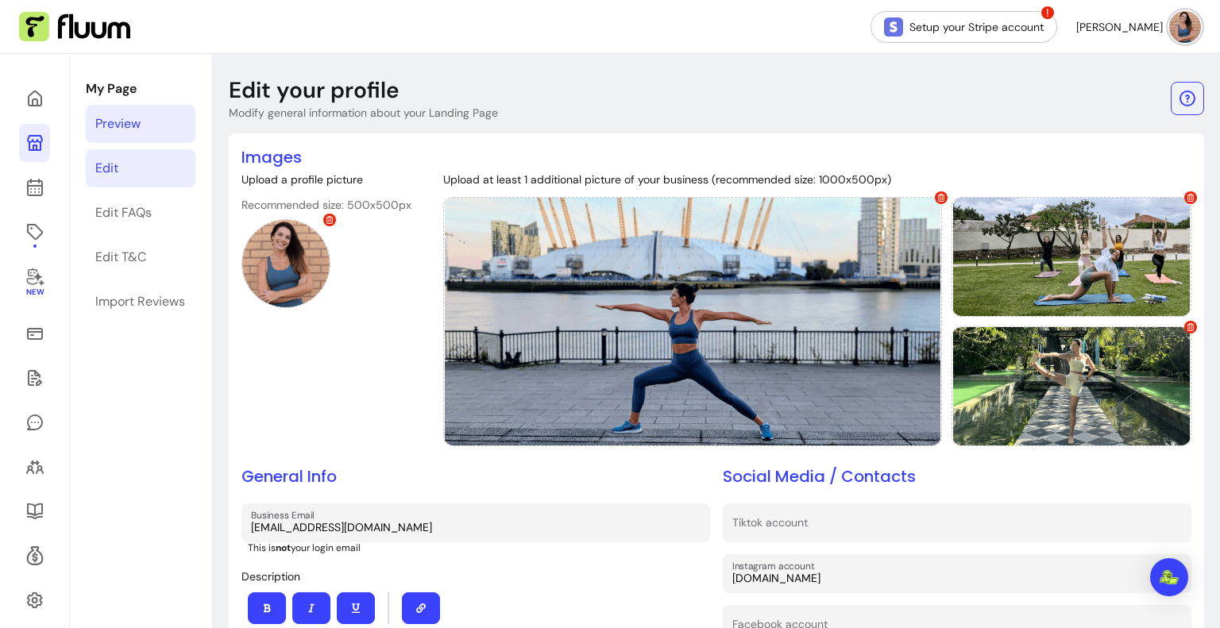
click at [162, 117] on link "Preview" at bounding box center [141, 124] width 110 height 38
